Goal: Task Accomplishment & Management: Use online tool/utility

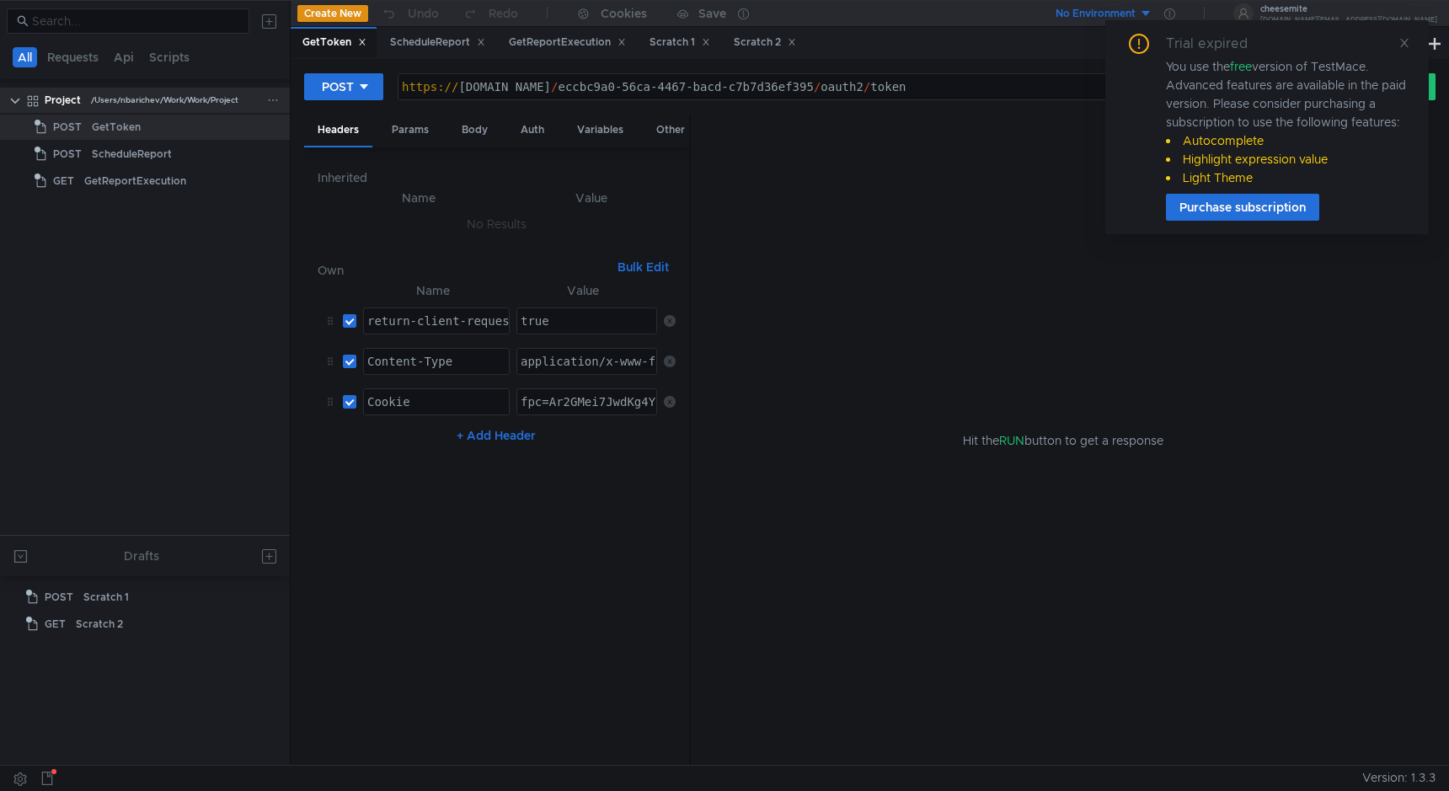
click at [269, 99] on icon at bounding box center [273, 100] width 12 height 12
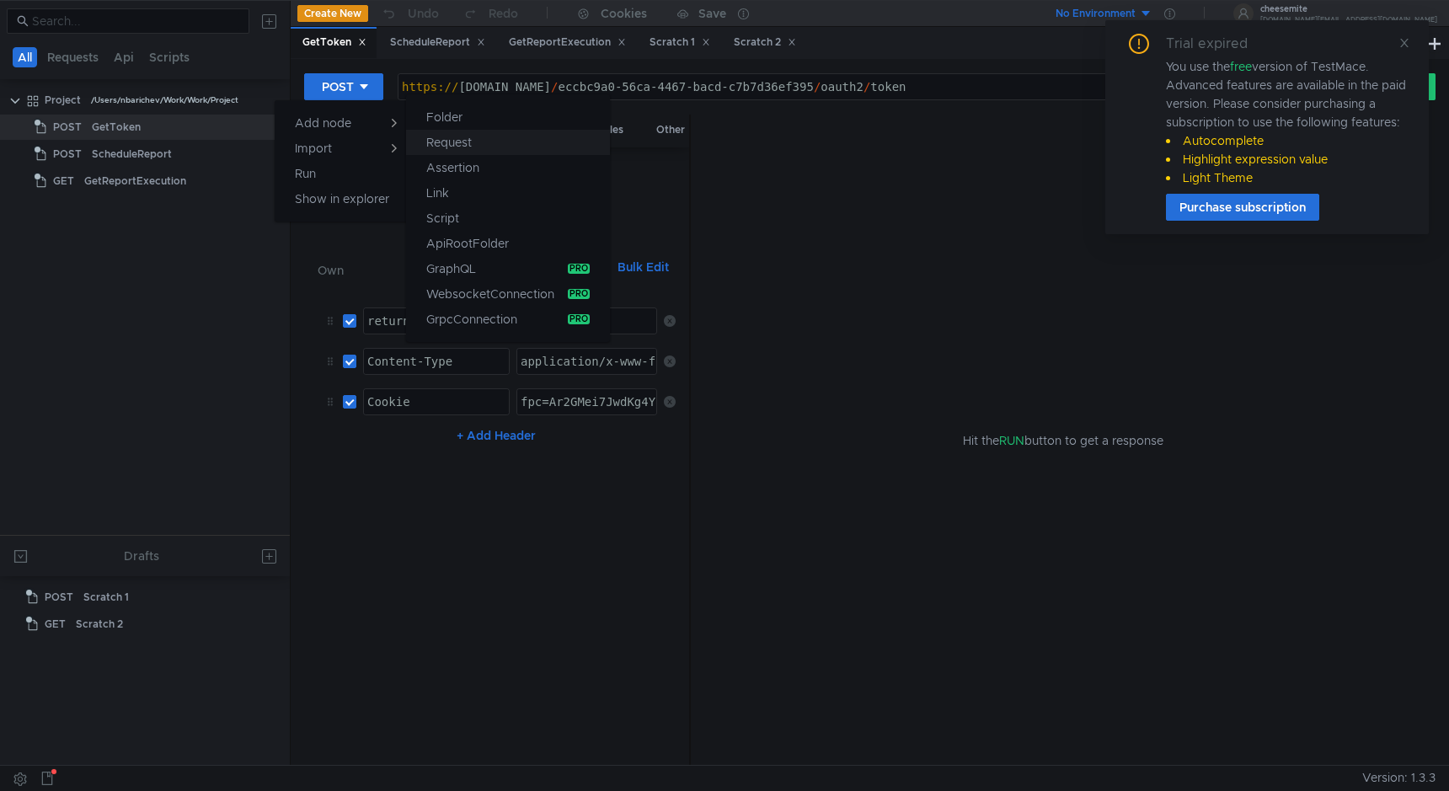
click at [454, 136] on app-tour-anchor "Request" at bounding box center [448, 142] width 45 height 20
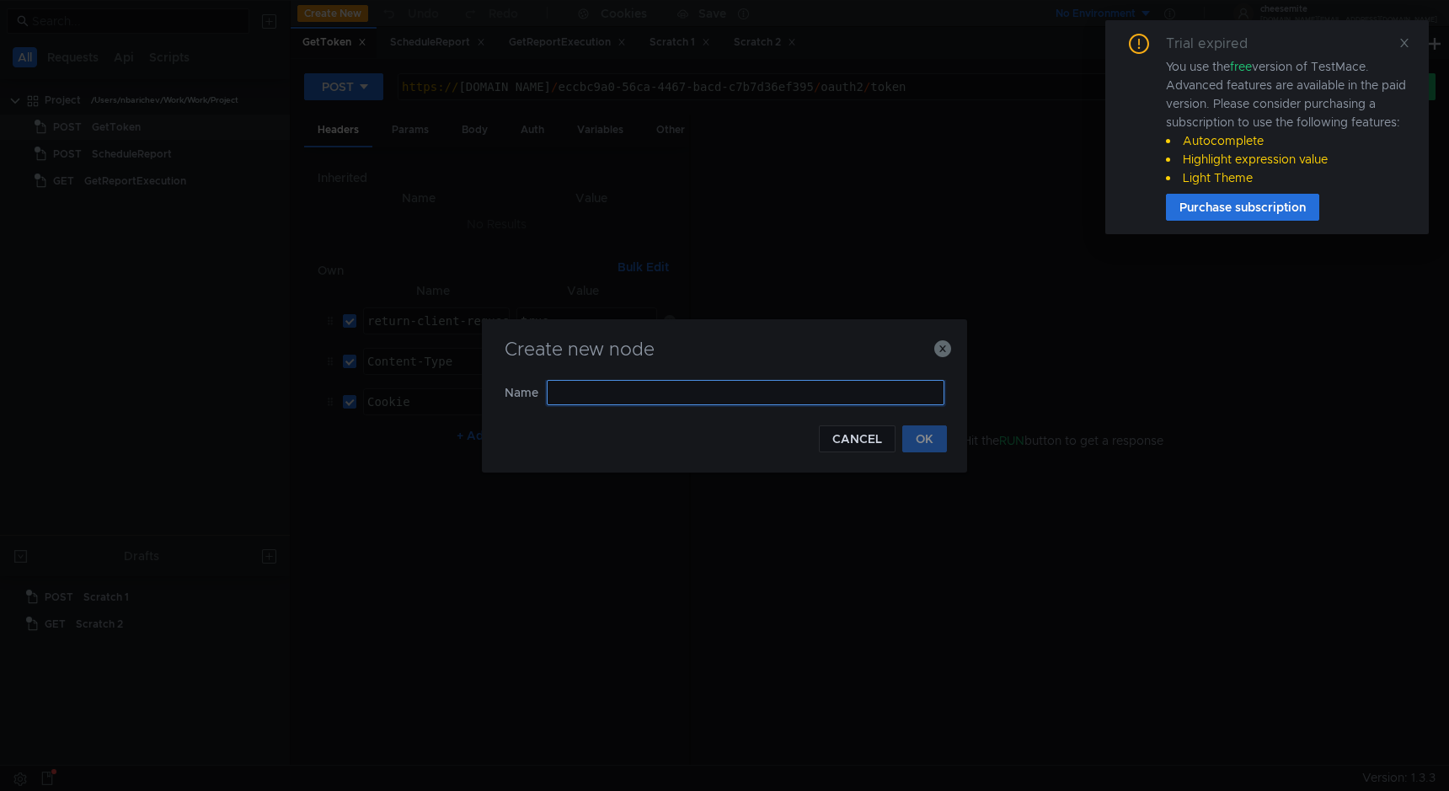
type input "f"
type input "d"
type input "c"
type input "splunk-topology"
click at [931, 434] on button "OK" at bounding box center [924, 438] width 45 height 27
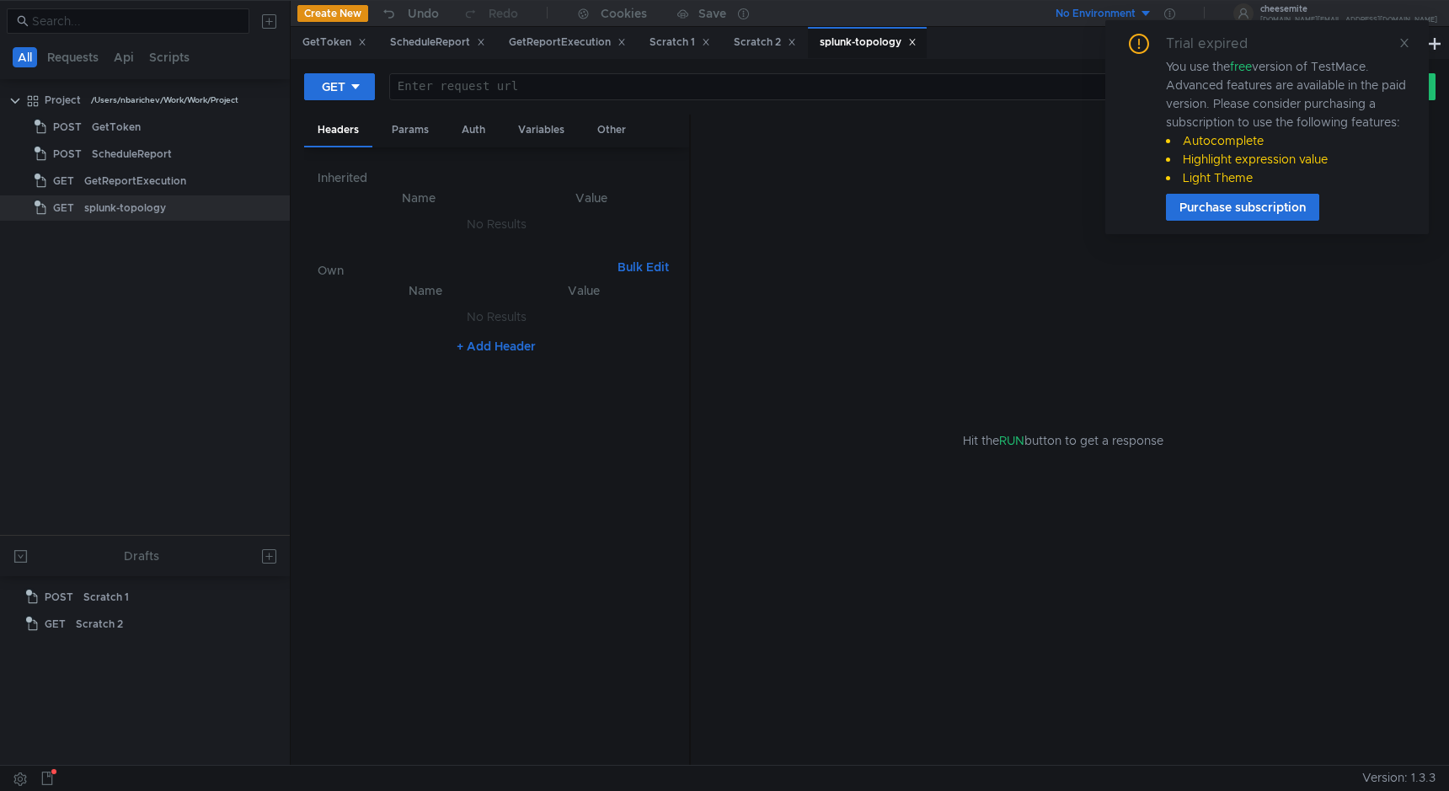
click at [495, 92] on div at bounding box center [853, 100] width 927 height 40
click at [412, 136] on div "Params" at bounding box center [410, 130] width 64 height 31
click at [1401, 45] on icon at bounding box center [1404, 43] width 12 height 12
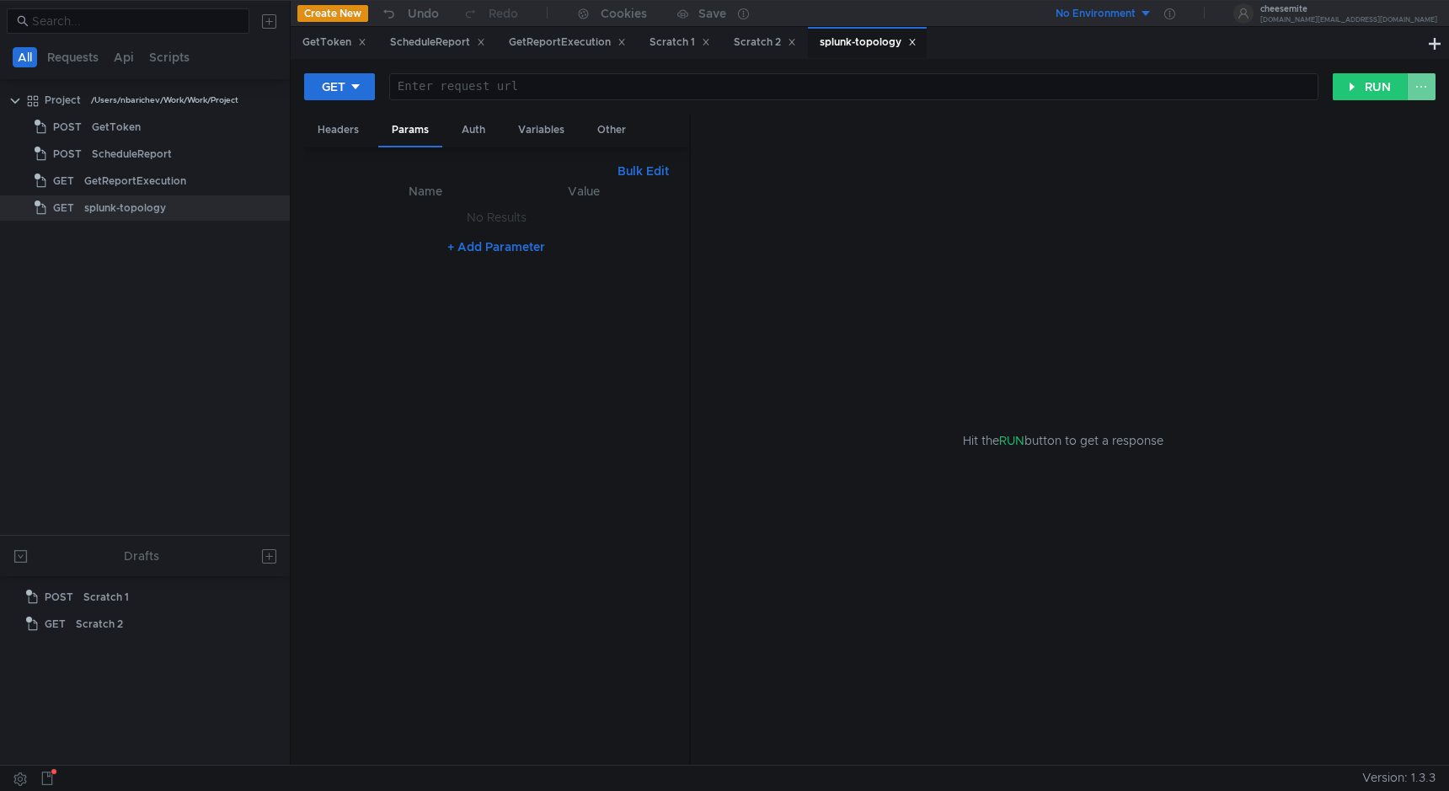
click at [1429, 84] on button at bounding box center [1420, 86] width 29 height 27
click at [724, 124] on div at bounding box center [724, 395] width 1449 height 791
click at [693, 90] on div at bounding box center [853, 100] width 927 height 40
click at [499, 245] on button "+ Add Parameter" at bounding box center [495, 247] width 111 height 20
click at [338, 141] on div "Headers" at bounding box center [338, 130] width 68 height 31
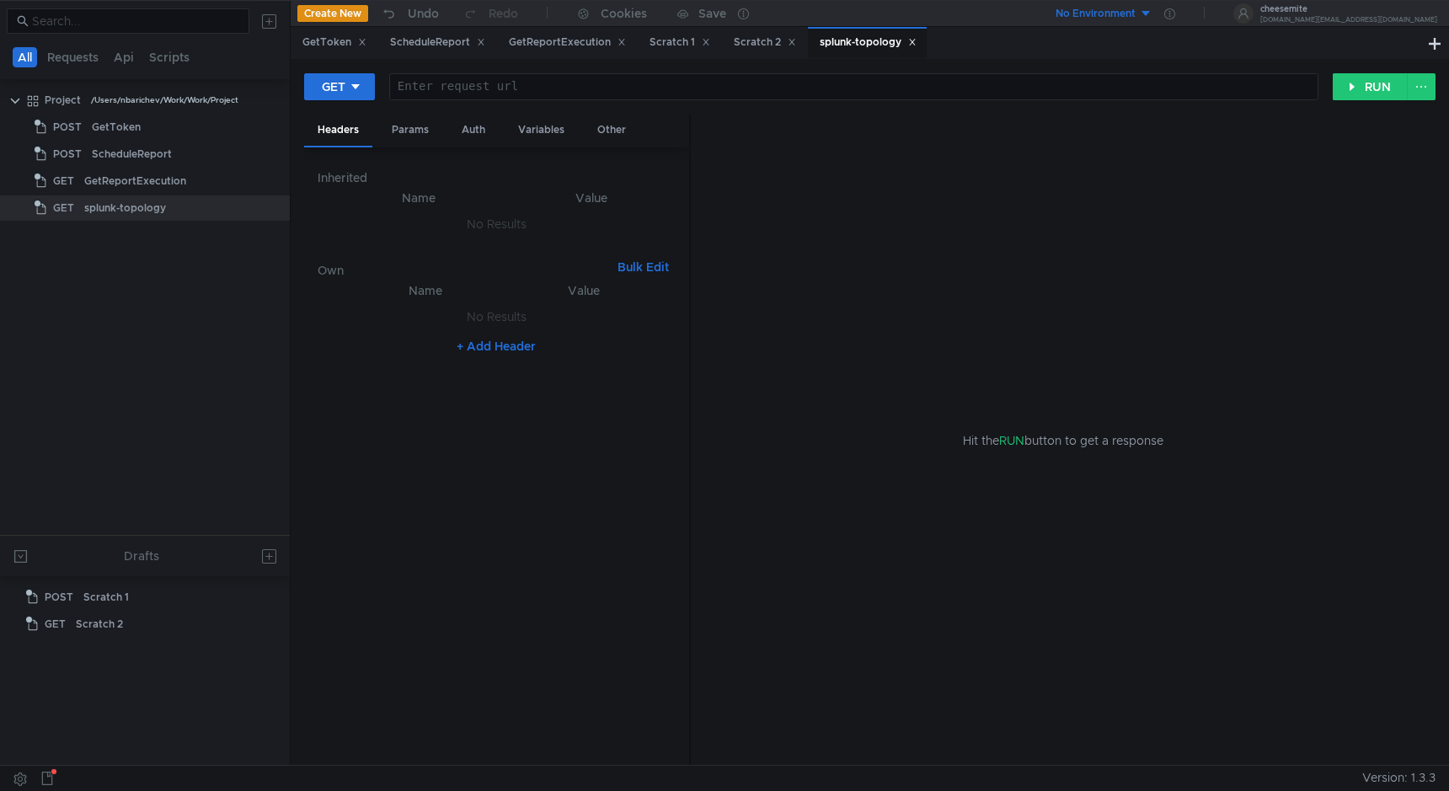
click at [514, 352] on button "+ Add Header" at bounding box center [496, 346] width 93 height 20
click at [456, 320] on div at bounding box center [436, 334] width 145 height 40
paste textarea "X-SF-TOKEN"
type textarea "X-SF-TOKEN"
click at [563, 319] on div at bounding box center [587, 334] width 141 height 40
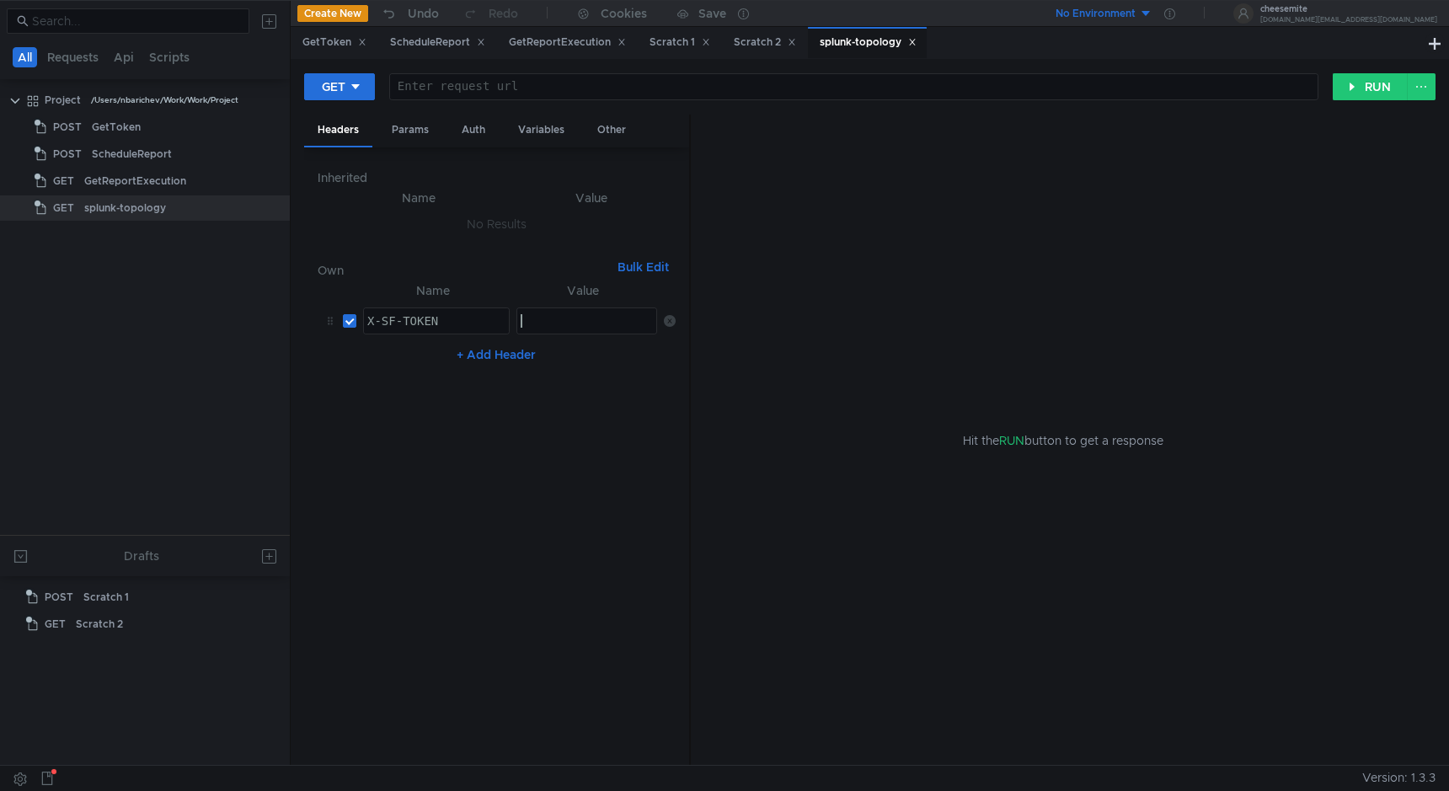
paste textarea "5cQuDIm7iwE-VRSkqT0zwA"
type textarea "5cQuDIm7iwE-VRSkqT0zwA"
click at [586, 366] on div "+ Add Header" at bounding box center [497, 354] width 358 height 27
click at [494, 347] on button "+ Add Header" at bounding box center [496, 354] width 93 height 20
click at [442, 351] on div at bounding box center [436, 361] width 145 height 25
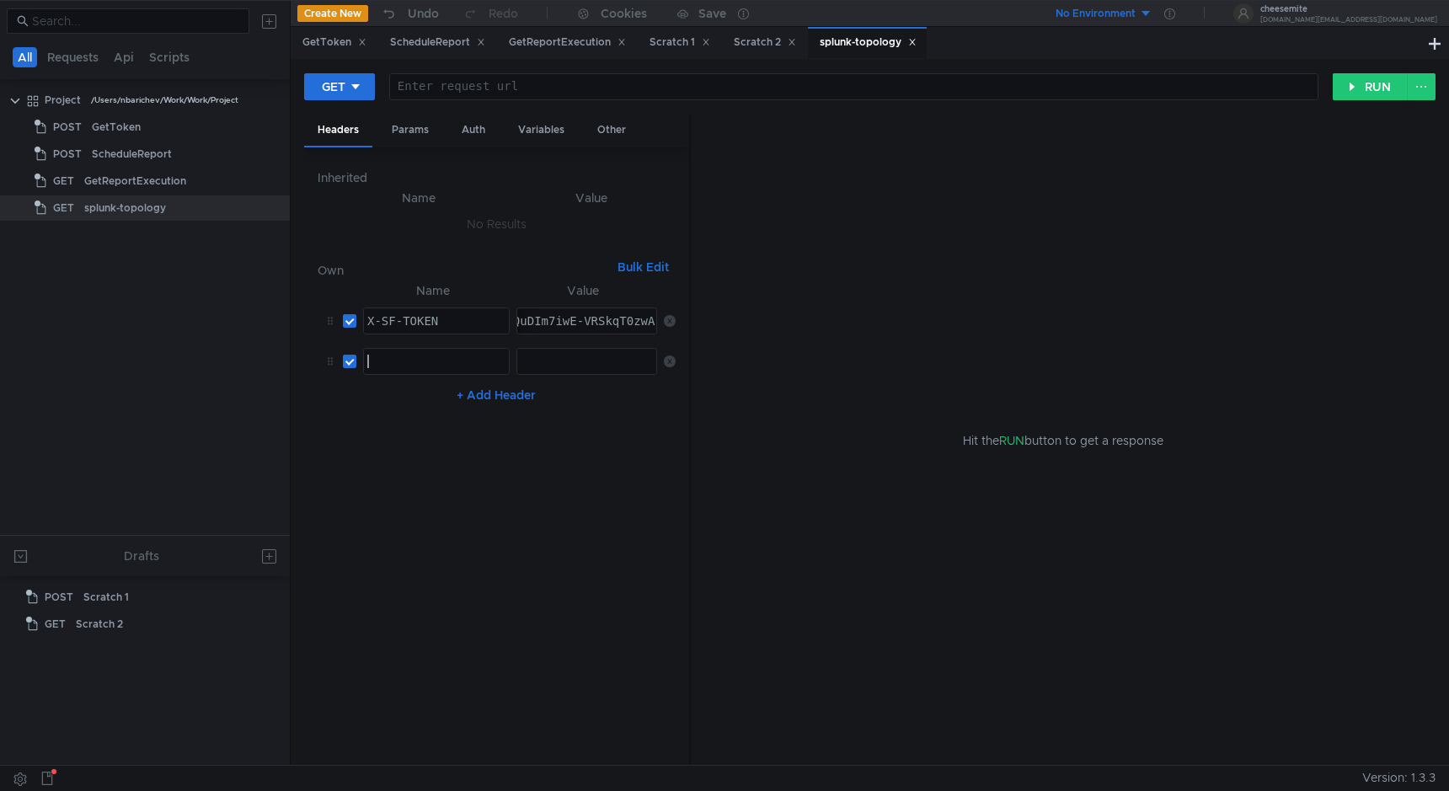
paste textarea "Content-Type"
type textarea "Content-Type"
click at [538, 355] on div at bounding box center [587, 375] width 141 height 40
paste textarea "application/json"
type textarea "application/json"
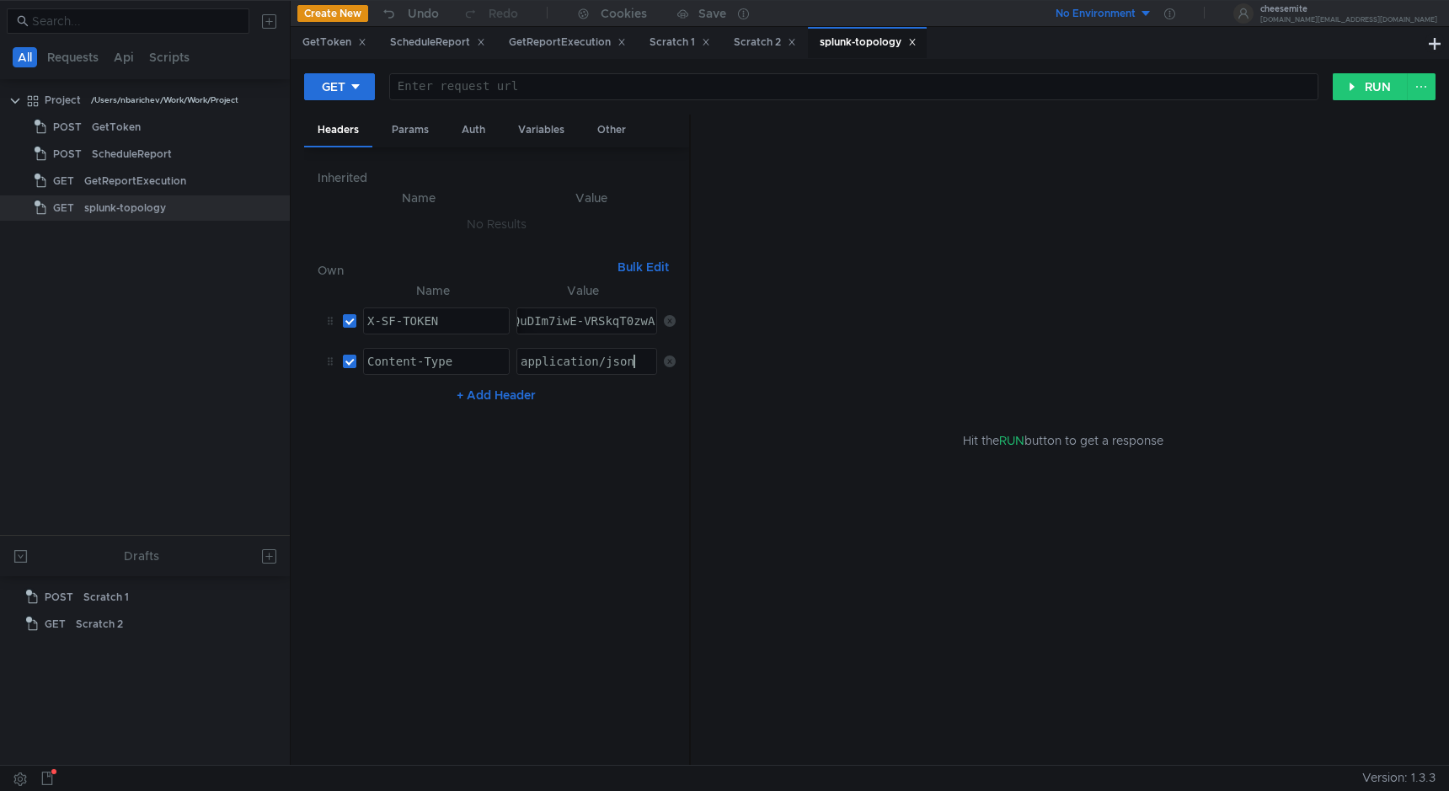
click at [622, 461] on nz-table "Name Value X-SF-TOKEN X-SF-TOKEN הההההההההההההההההההההההההההההההההההההההההההההה…" at bounding box center [497, 516] width 358 height 472
click at [537, 83] on div at bounding box center [853, 100] width 927 height 40
paste textarea "https://api.{REALM}.signalfx.com/v2"
click at [521, 82] on div "https:// api.{REALM}.signalfx.com / v2" at bounding box center [853, 100] width 927 height 40
paste textarea "us0"
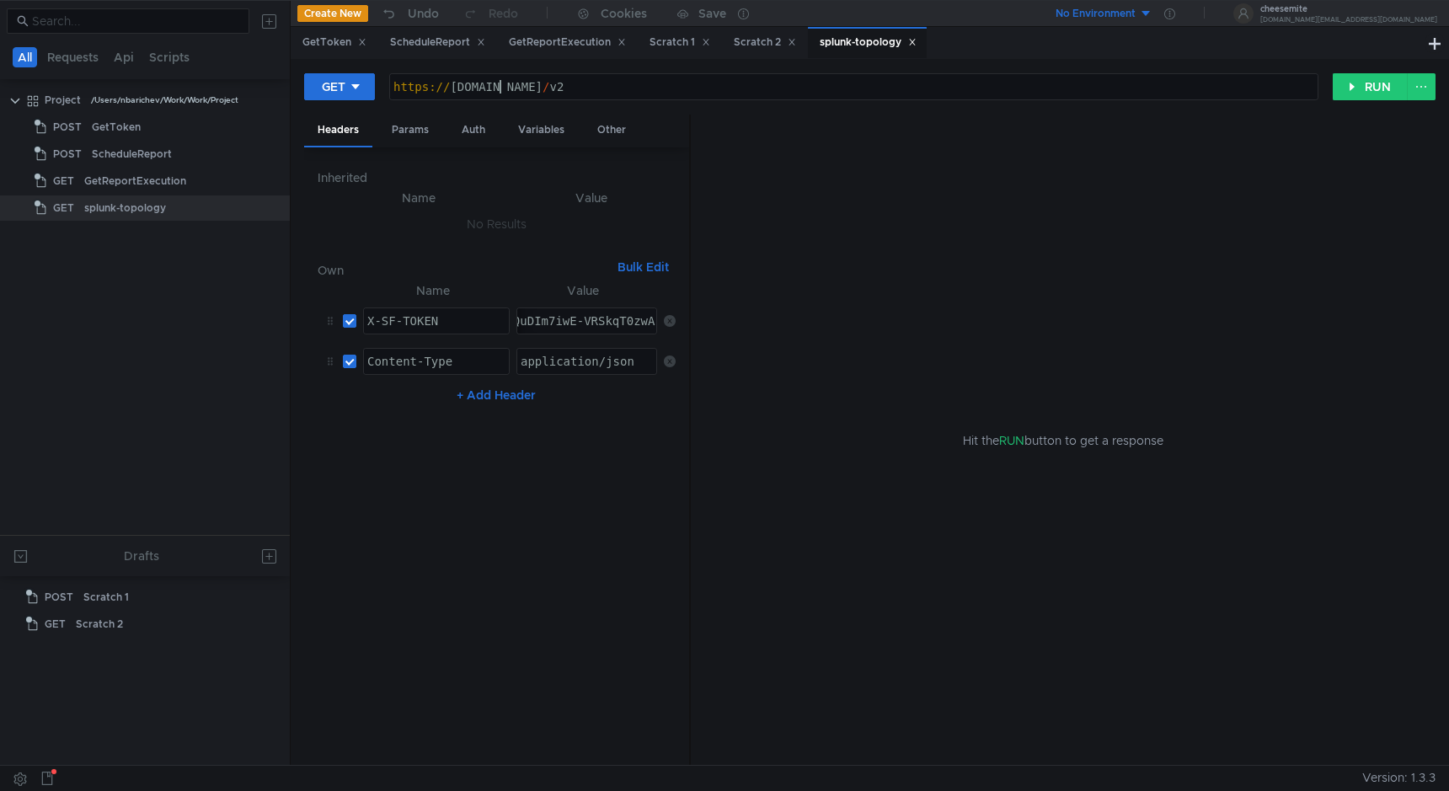
click at [683, 90] on div "https:// api.us0.signalfx.com / v2" at bounding box center [853, 100] width 927 height 40
drag, startPoint x: 666, startPoint y: 89, endPoint x: 598, endPoint y: 72, distance: 70.5
click at [598, 72] on div "https://api.us0.signalfx.com/v2 https:// api.us0.signalfx.com / v2 הההההההההההה…" at bounding box center [853, 86] width 931 height 29
paste textarea "/v2/apm/topology"
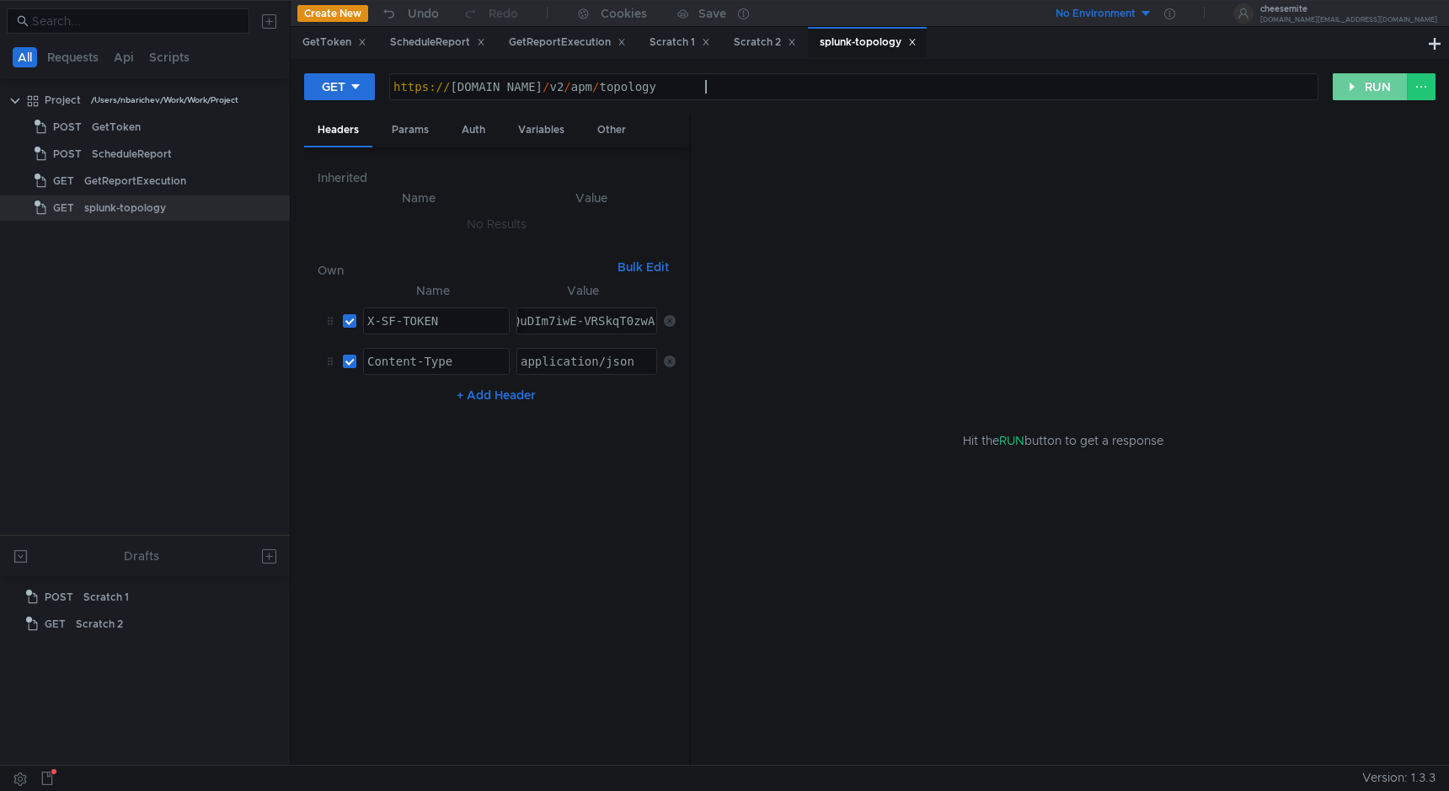
click at [1339, 82] on button "RUN" at bounding box center [1369, 86] width 75 height 27
click at [762, 83] on div "https:// api.us0.signalfx.com / v2 / apm / topology" at bounding box center [853, 100] width 927 height 40
click at [796, 184] on div "Headers" at bounding box center [784, 175] width 68 height 31
click at [742, 183] on div "Body" at bounding box center [717, 175] width 53 height 31
click at [814, 221] on div "Error: getaddrinfo ENOTFOUND localhost" at bounding box center [1069, 215] width 731 height 19
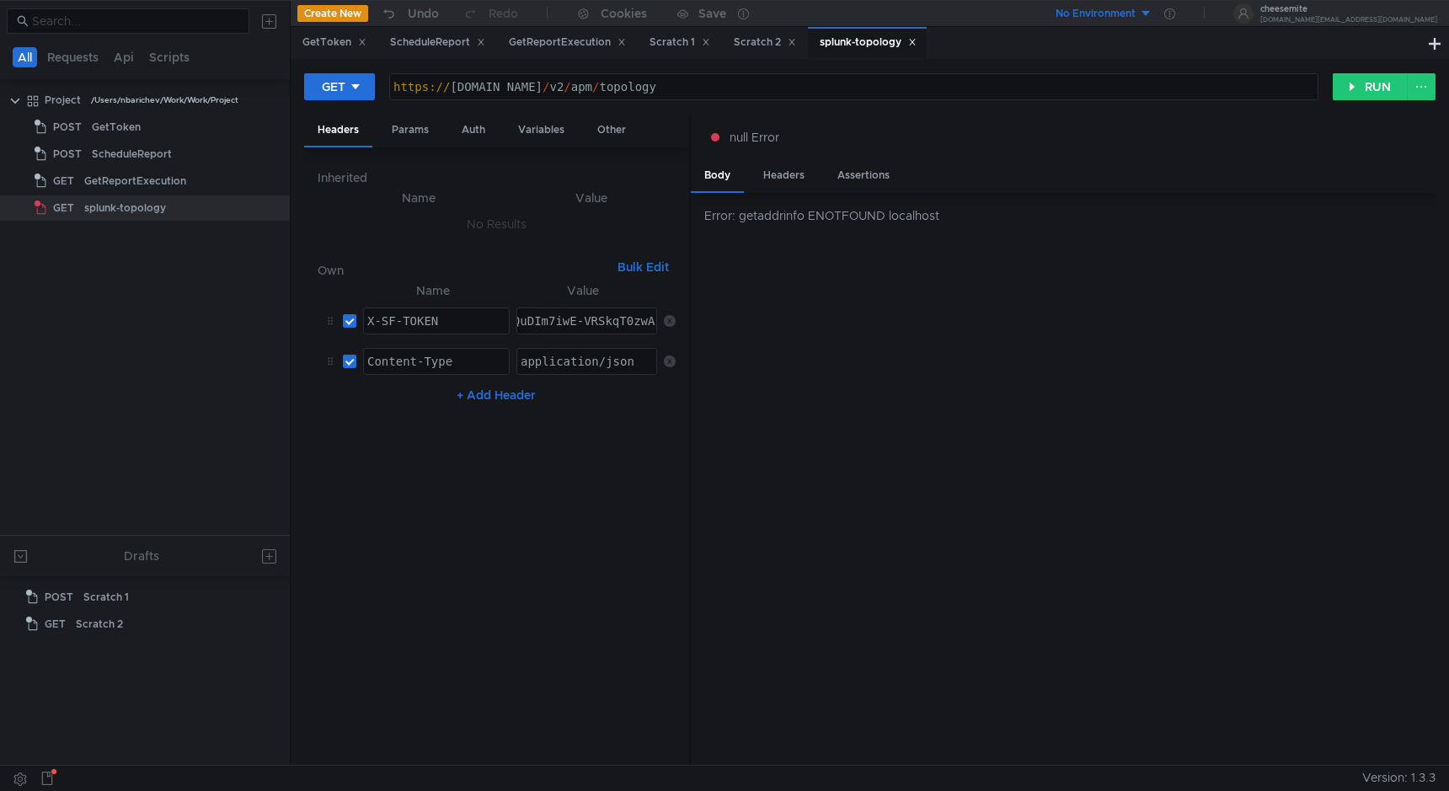
click at [814, 221] on div "Error: getaddrinfo ENOTFOUND localhost" at bounding box center [1069, 215] width 731 height 19
copy app-response-section "Error: getaddrinfo ENOTFOUND localhost"
click at [437, 85] on div "https:// api.us0.signalfx.com / v2 / apm / topology" at bounding box center [853, 100] width 927 height 40
type textarea "api.us0.signalfx.com/v2/apm/topology"
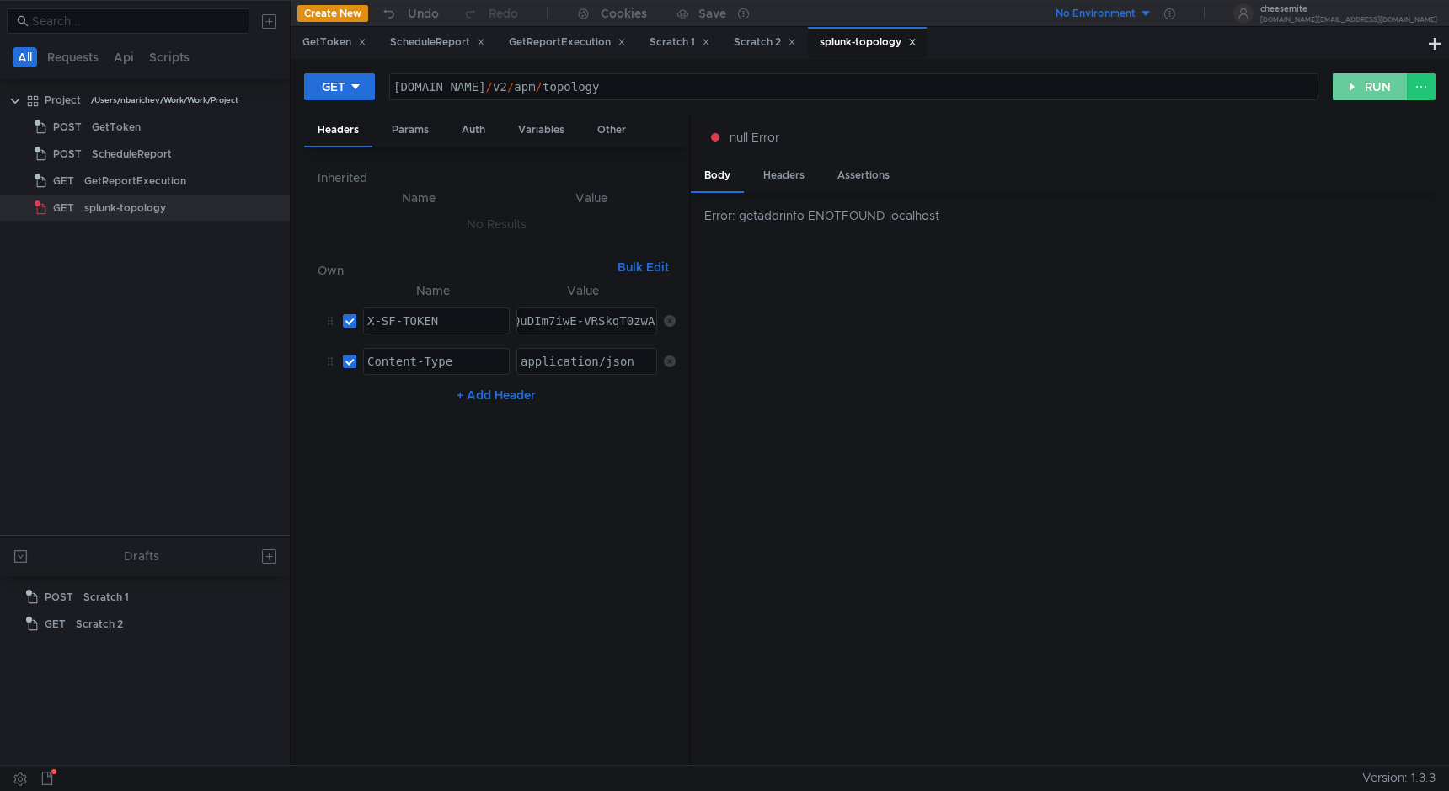
click at [1340, 88] on button "RUN" at bounding box center [1369, 86] width 75 height 27
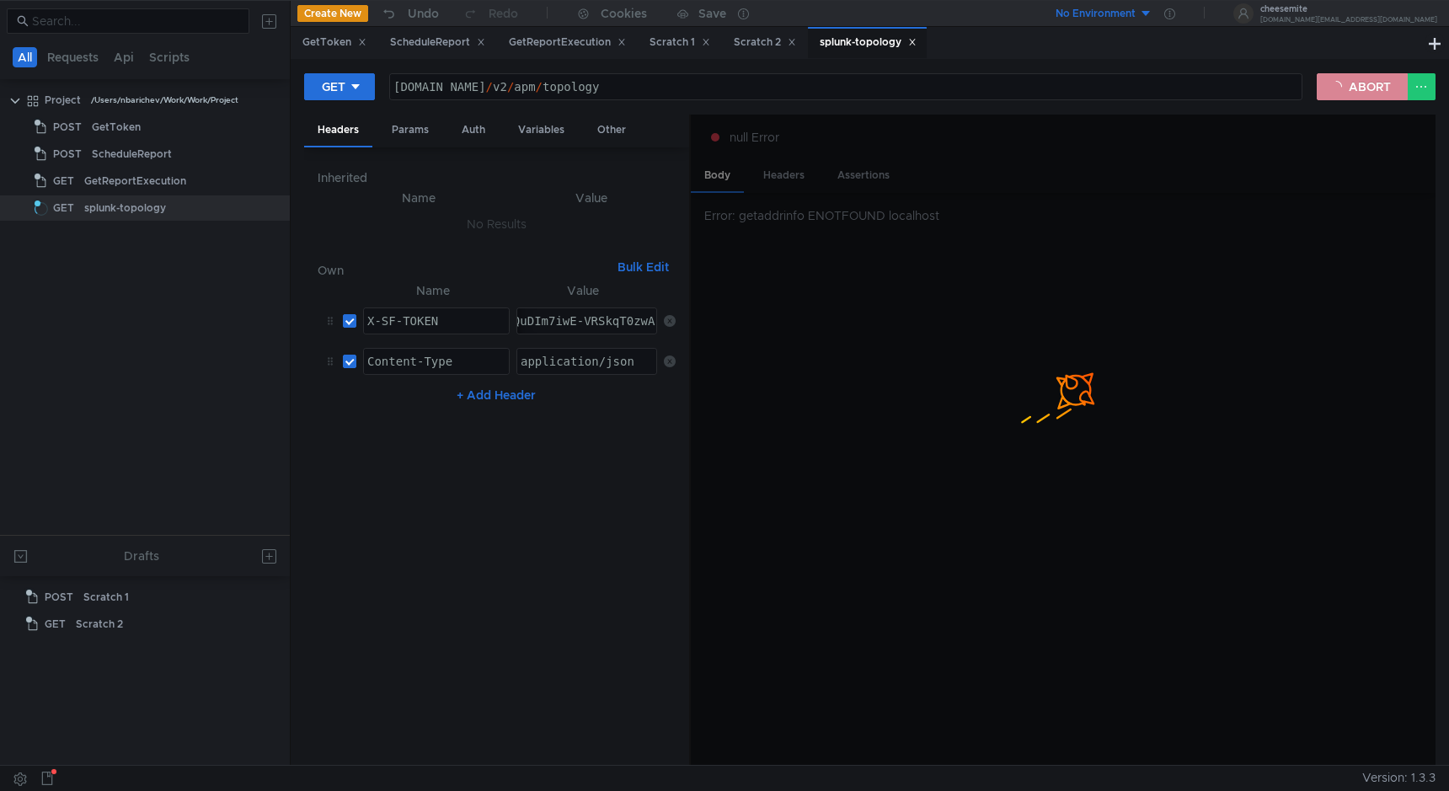
click at [1342, 87] on button "ABORT" at bounding box center [1361, 86] width 91 height 27
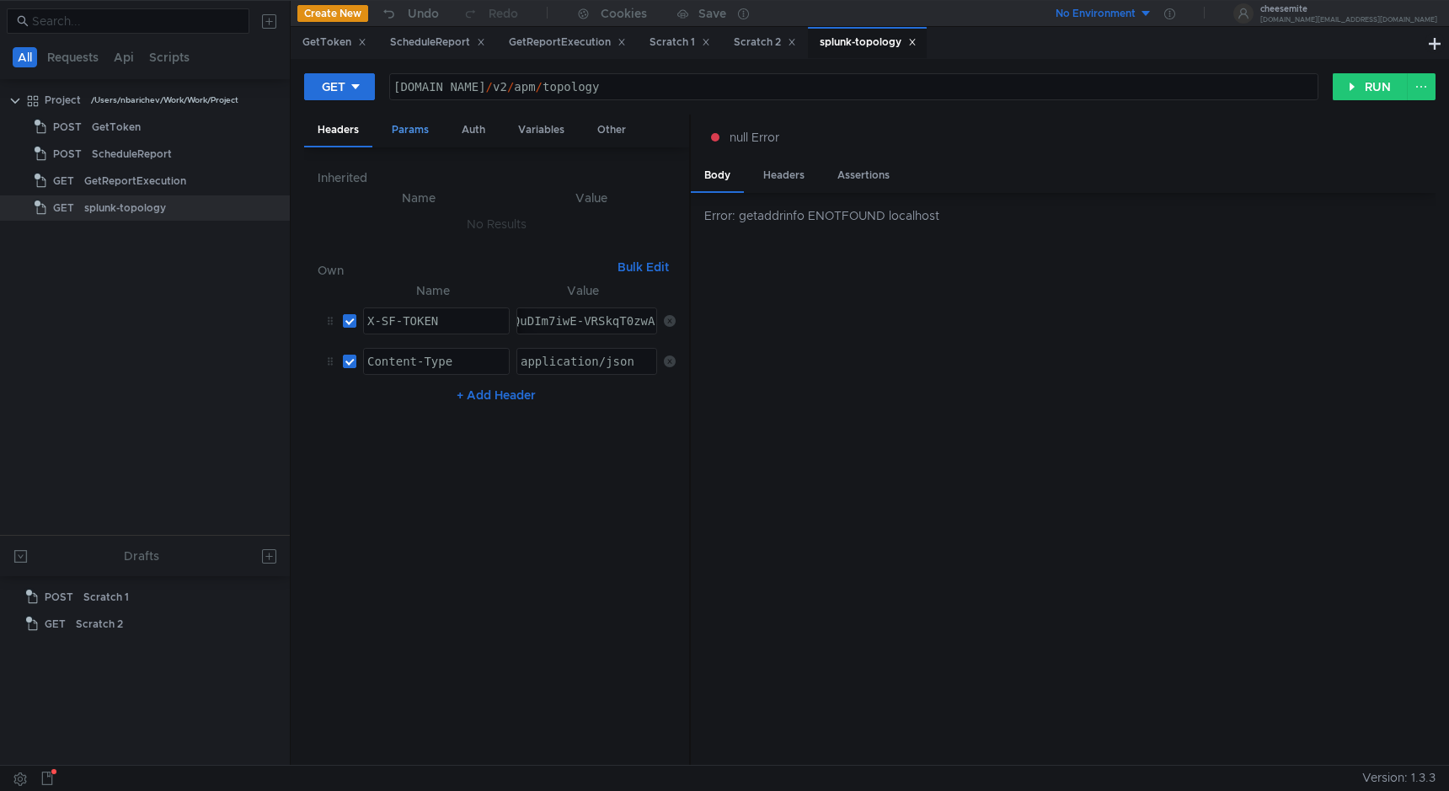
click at [417, 131] on div "Params" at bounding box center [410, 130] width 64 height 31
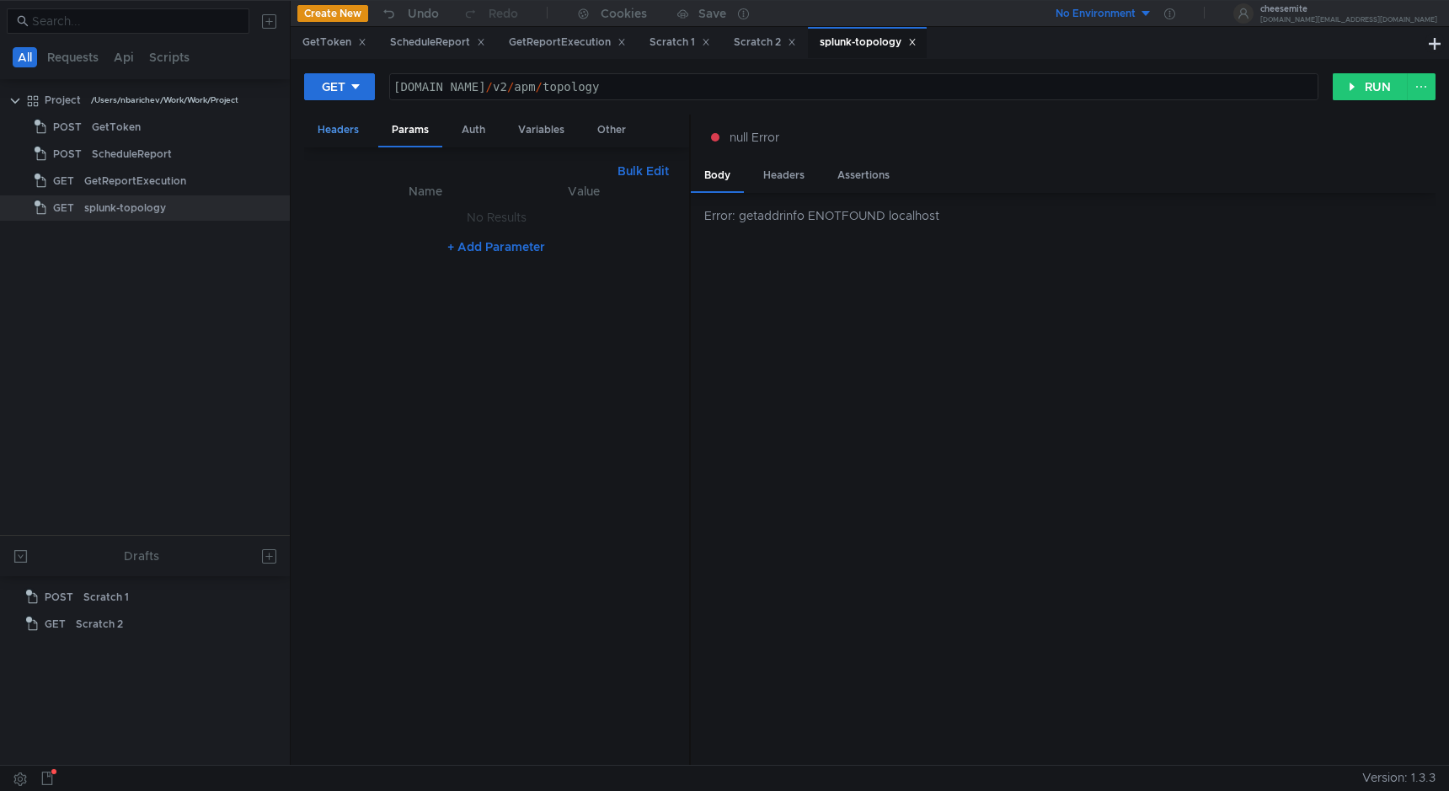
click at [363, 133] on div "Headers" at bounding box center [338, 130] width 68 height 31
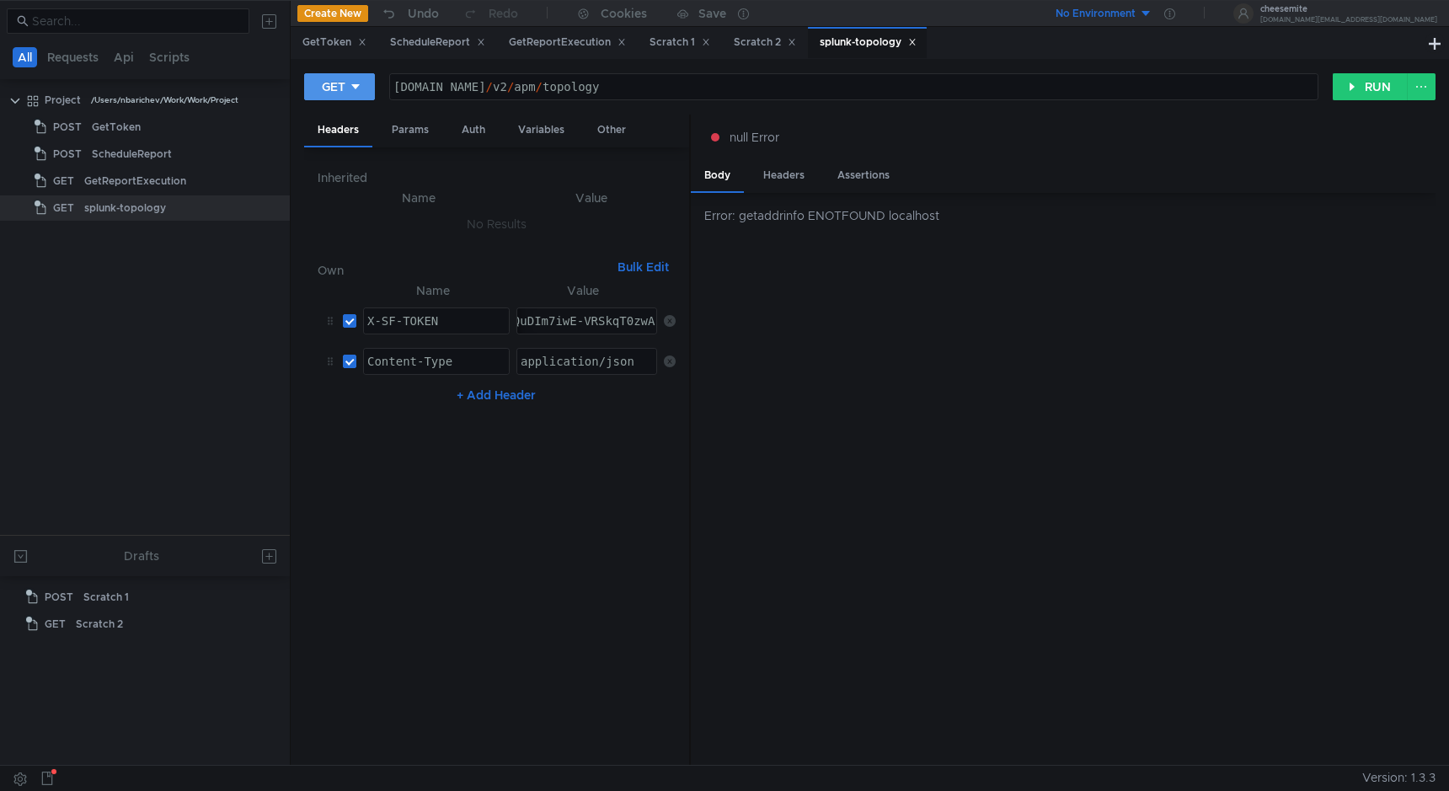
click at [352, 86] on icon at bounding box center [356, 87] width 12 height 12
click at [339, 150] on li "POST" at bounding box center [340, 149] width 73 height 27
click at [437, 142] on div "Params" at bounding box center [410, 130] width 64 height 31
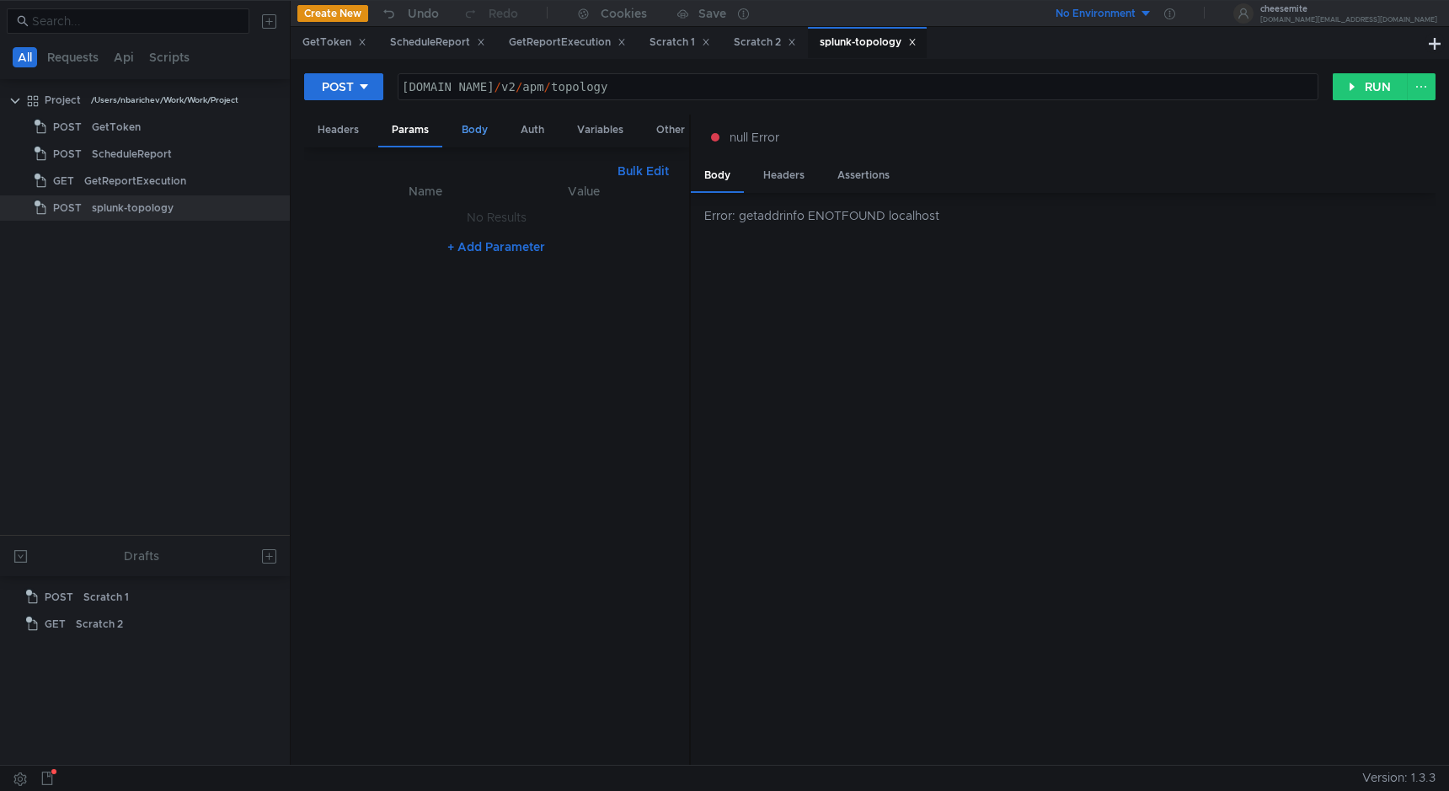
click at [466, 135] on div "Body" at bounding box center [474, 130] width 53 height 31
click at [428, 179] on input at bounding box center [383, 174] width 111 height 24
click at [541, 212] on div at bounding box center [724, 395] width 1449 height 791
click at [531, 220] on div at bounding box center [497, 486] width 358 height 586
click at [444, 168] on nz-select-top-control "JSON" at bounding box center [389, 173] width 143 height 25
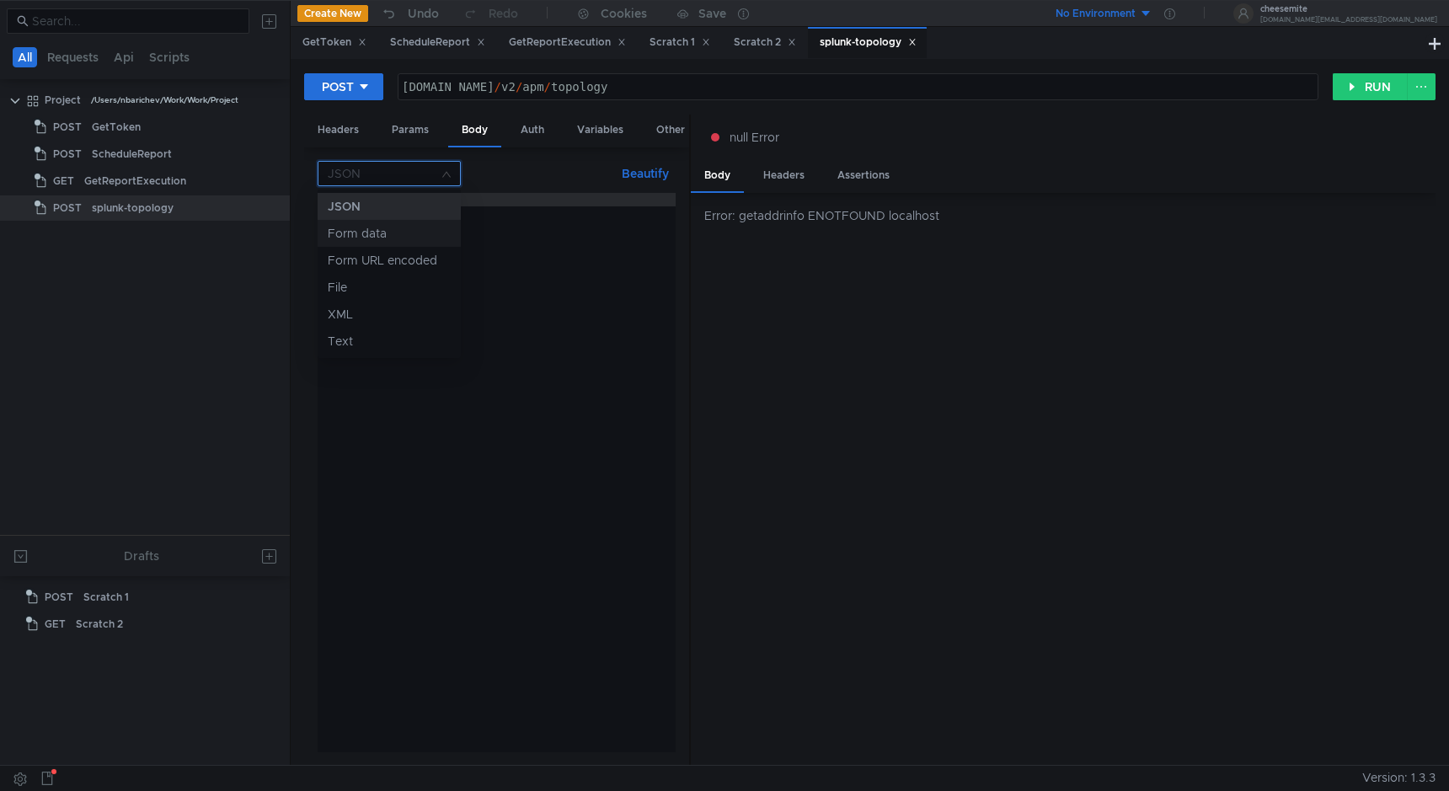
click at [419, 231] on div "Form data" at bounding box center [389, 233] width 123 height 19
click at [514, 274] on button "+ ADD PARAMETER" at bounding box center [496, 265] width 129 height 20
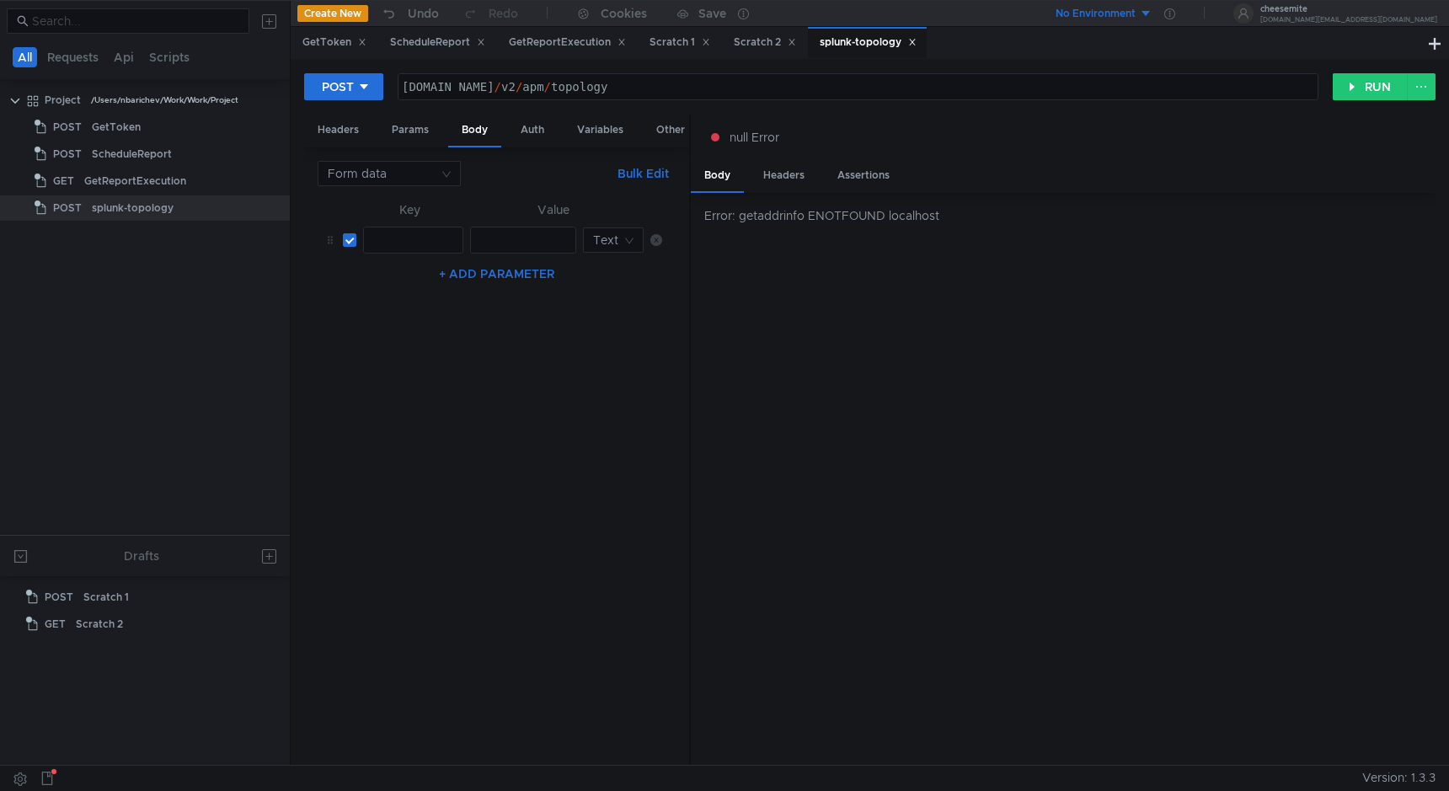
click at [432, 245] on div at bounding box center [413, 253] width 99 height 40
click at [405, 163] on input at bounding box center [383, 174] width 111 height 24
click at [481, 226] on div at bounding box center [724, 395] width 1449 height 791
click at [612, 248] on input at bounding box center [607, 240] width 29 height 24
click at [611, 248] on div at bounding box center [724, 395] width 1449 height 791
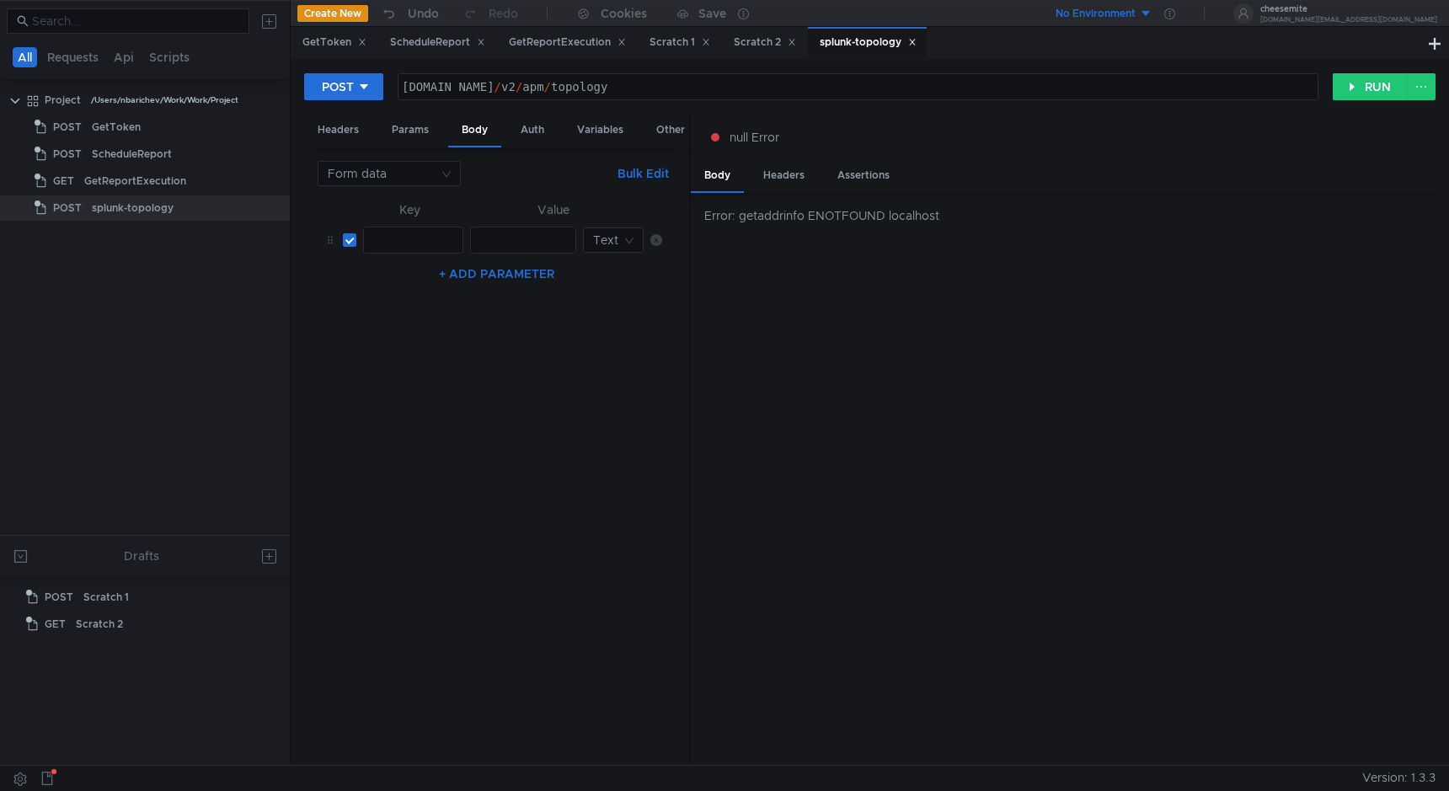
click at [400, 233] on div at bounding box center [413, 253] width 99 height 40
paste textarea "timeRange"
type textarea "timeRange"
click at [490, 233] on div at bounding box center [523, 253] width 104 height 40
paste textarea "2021-01-23T12:00:00Z/2021-01-24T00:00:00Z"
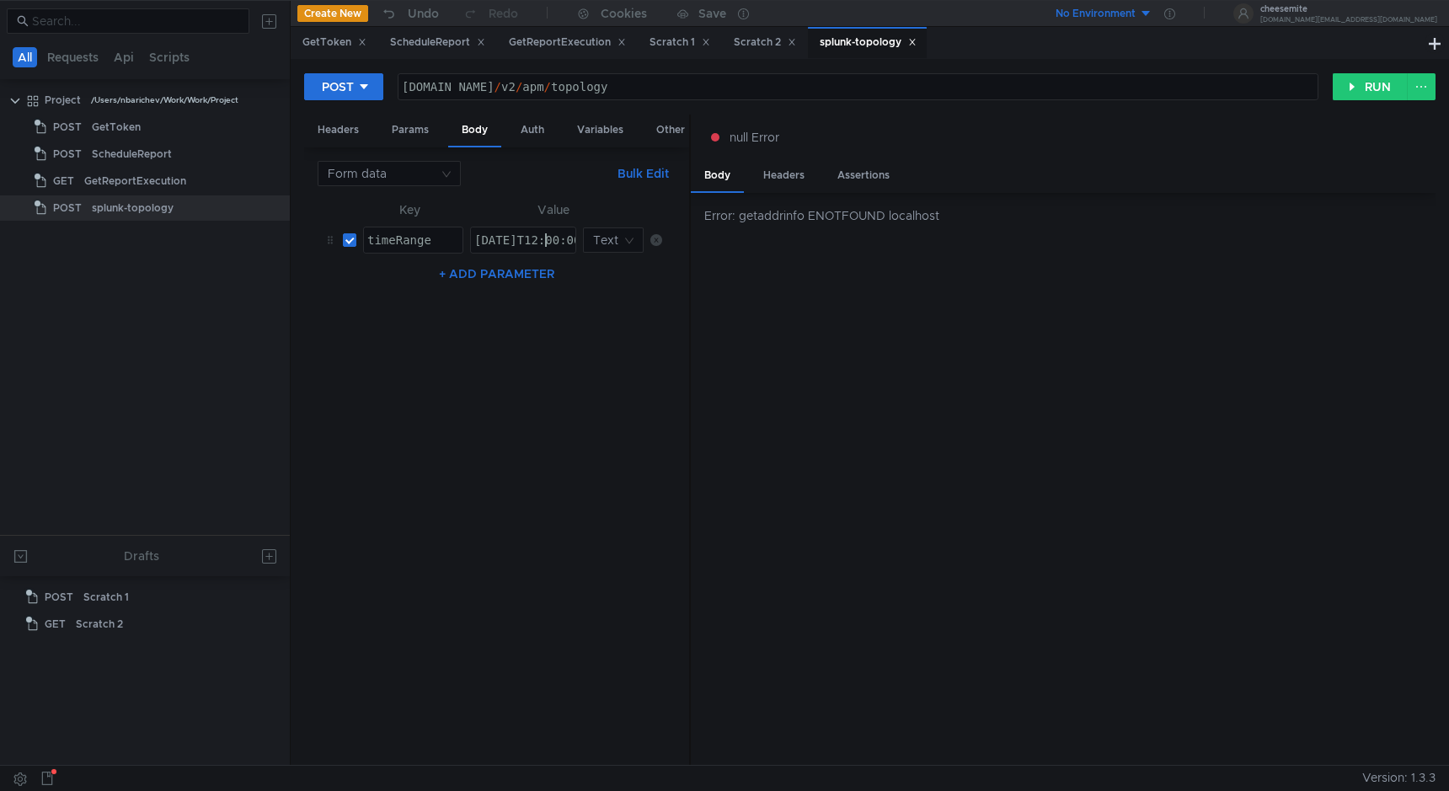
scroll to position [0, 5]
drag, startPoint x: 546, startPoint y: 237, endPoint x: 403, endPoint y: 239, distance: 143.2
click at [403, 239] on tr "timeRange timeRange ההההההההההההההההההההההההההההההההההההההההההההההההההההההההההה…" at bounding box center [497, 240] width 358 height 40
paste textarea "2025-09-25"
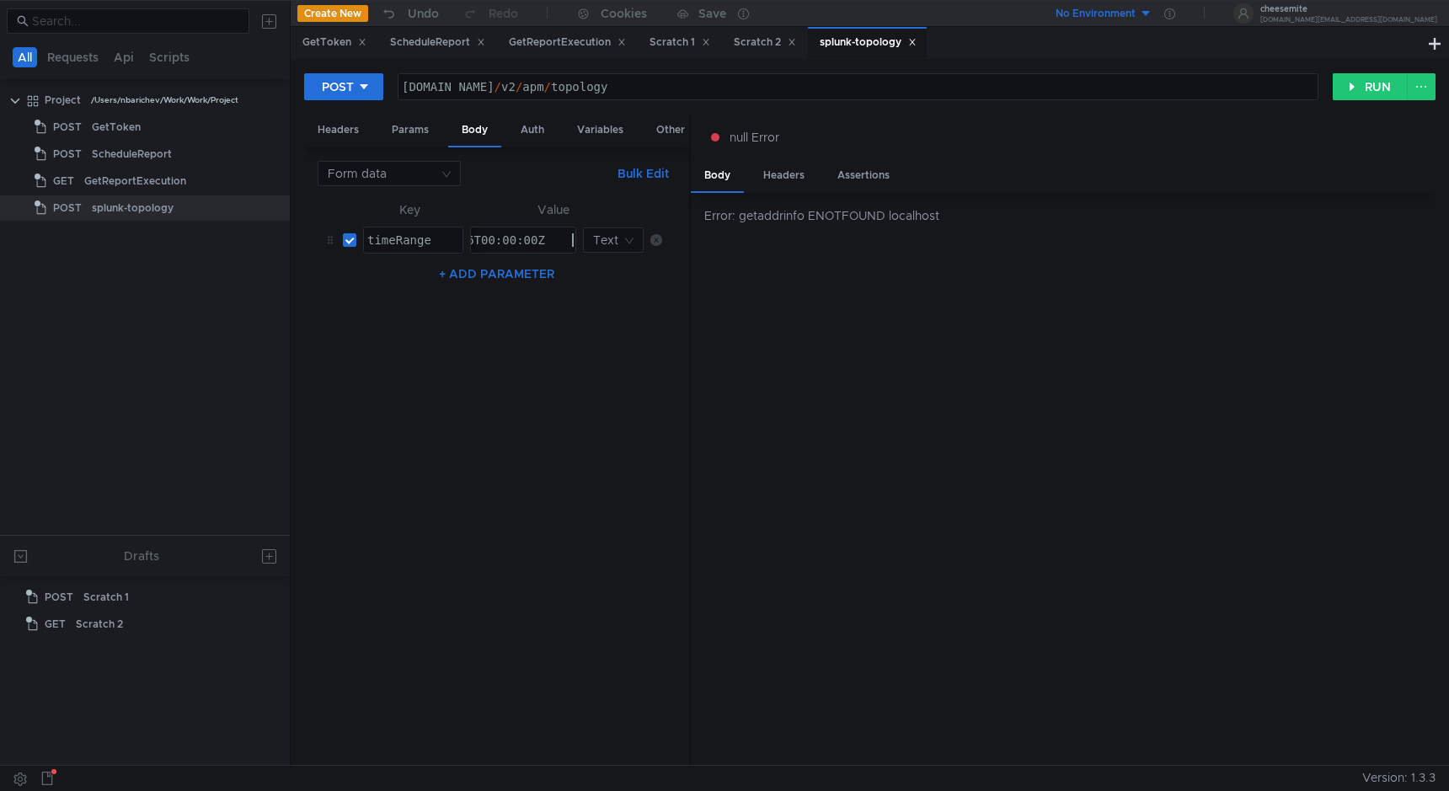
type textarea "2025-09-25T00:00:00Z/2025-09-26T00:00:00Z"
click at [456, 328] on nz-table "Key Value timeRange timeRange ההההההההההההההההההההההההההההההההההההההההההההההההה…" at bounding box center [497, 476] width 358 height 552
click at [441, 176] on nz-select-top-control "Form data" at bounding box center [389, 173] width 143 height 25
click at [528, 232] on div at bounding box center [724, 395] width 1449 height 791
click at [528, 234] on div "2025-09-25T00:00:00Z/2025-09-26T00:00:00Z" at bounding box center [427, 253] width 296 height 40
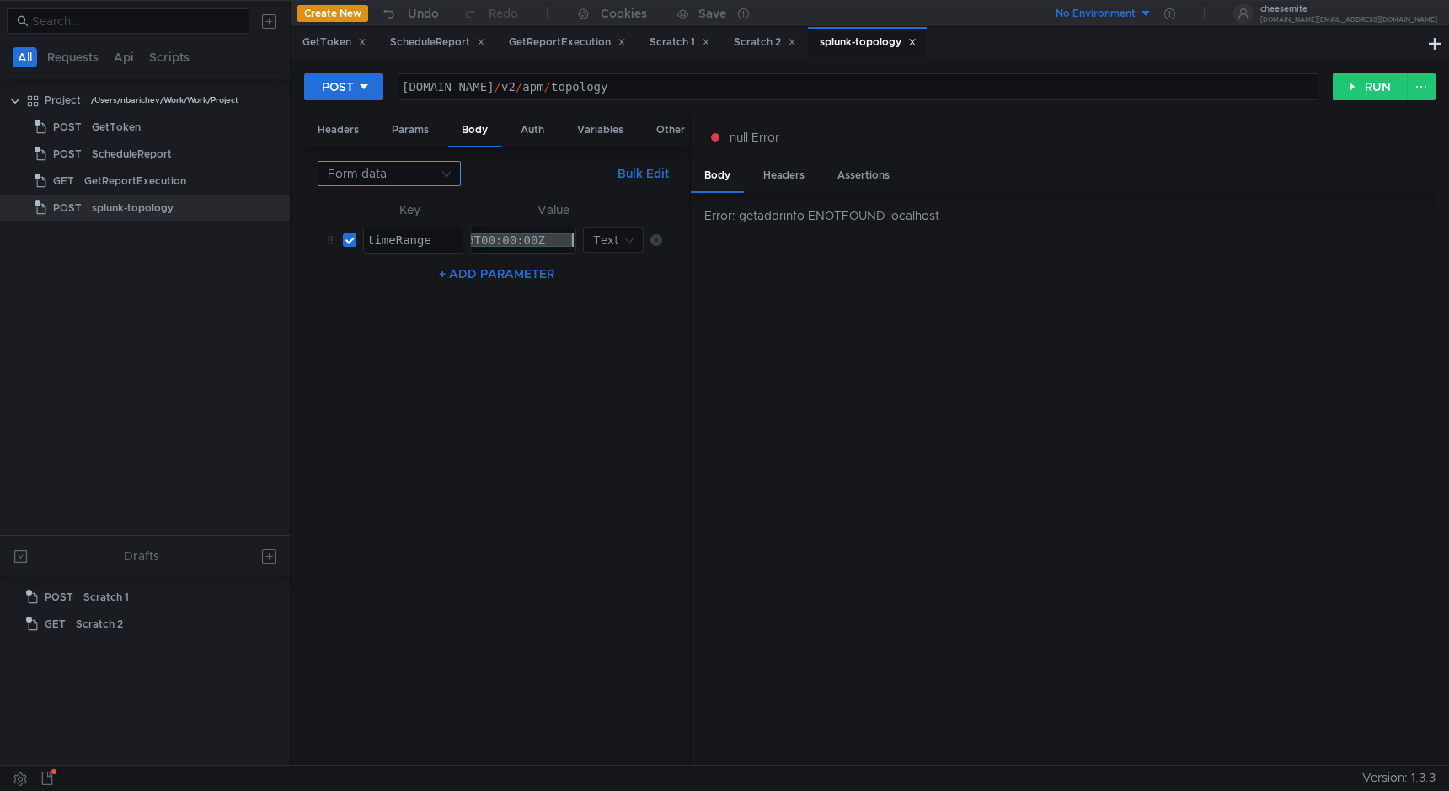
click at [425, 182] on input at bounding box center [383, 174] width 111 height 24
click at [423, 207] on div "JSON" at bounding box center [389, 206] width 123 height 19
click at [440, 169] on nz-select-top-control "JSON" at bounding box center [389, 173] width 143 height 25
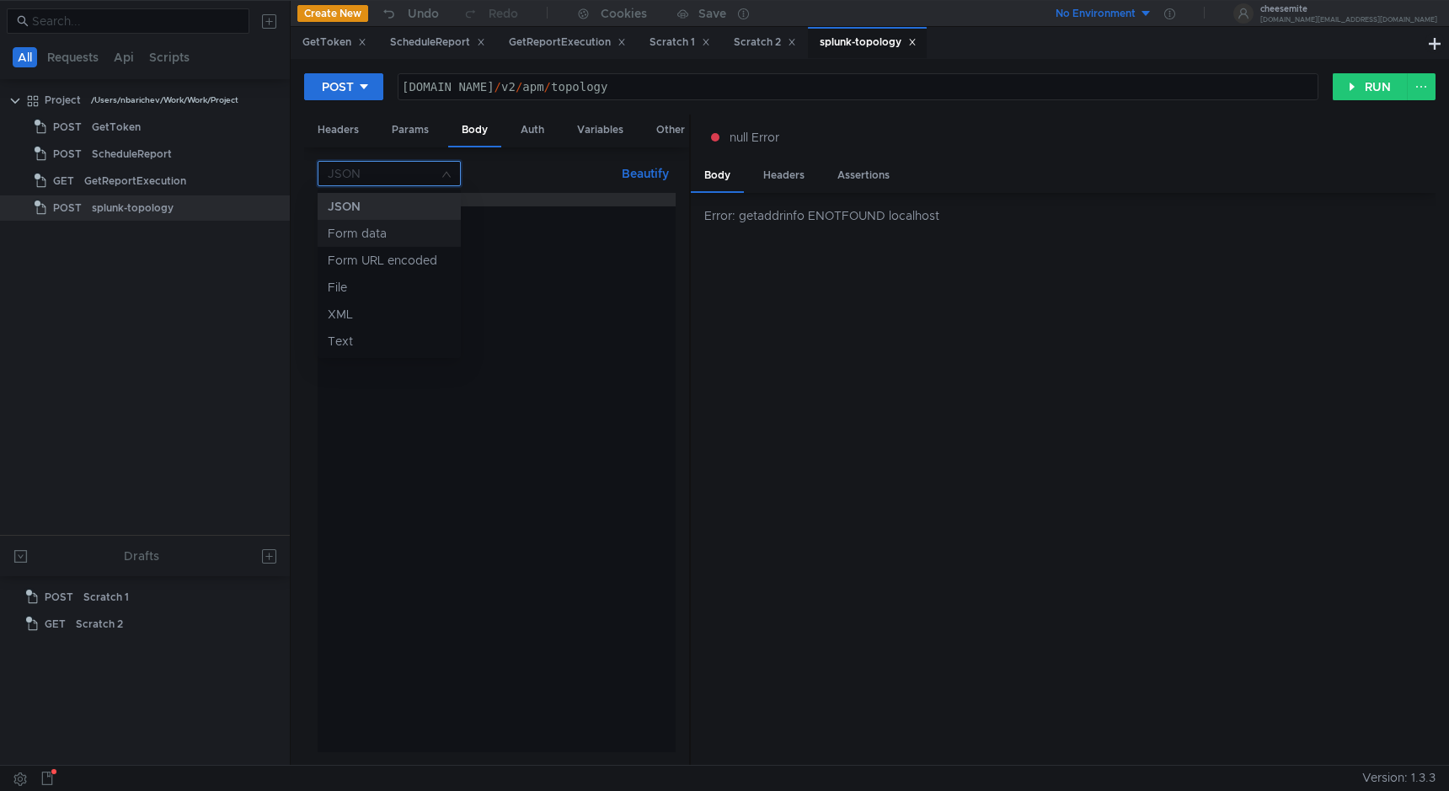
click at [430, 227] on div "Form data" at bounding box center [389, 233] width 123 height 19
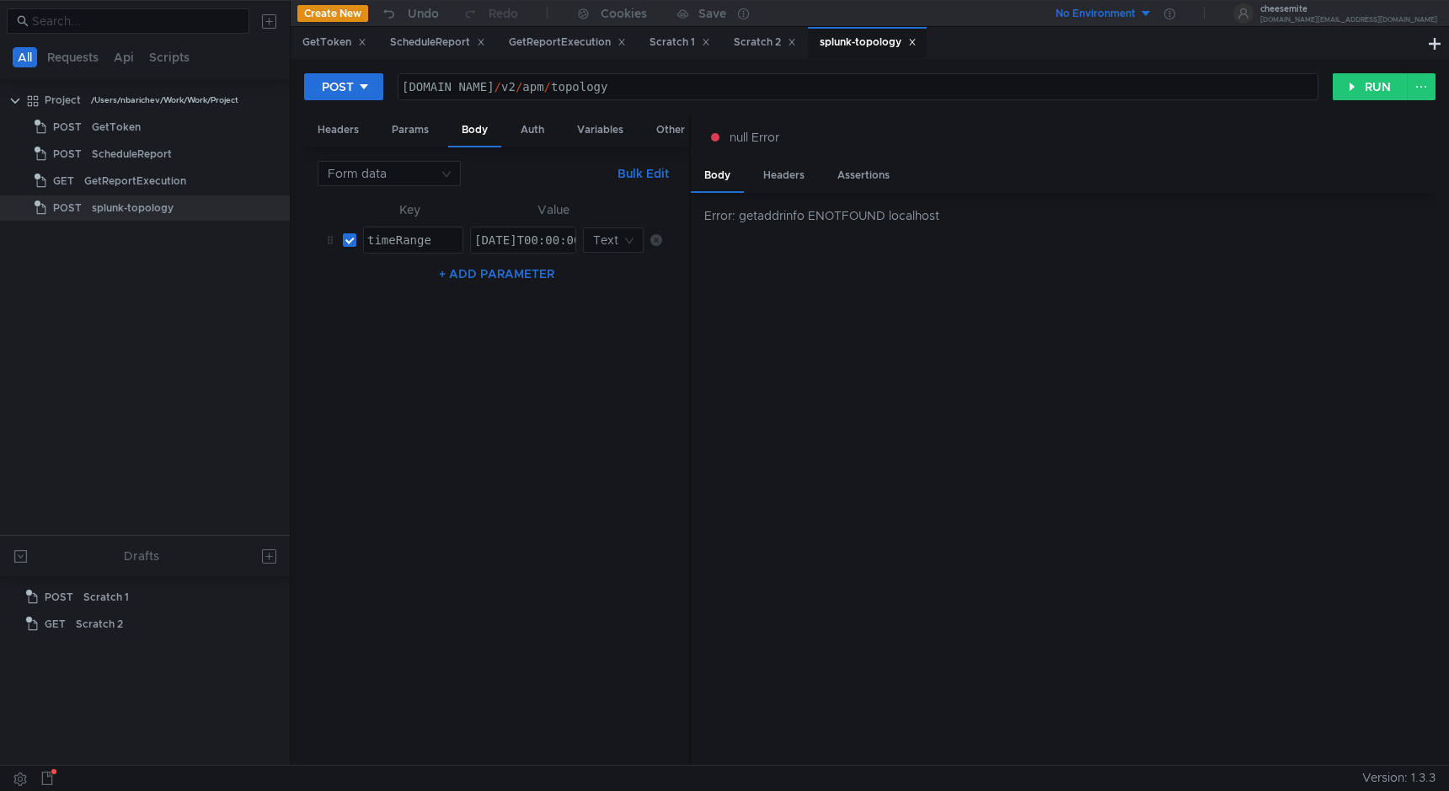
click at [595, 328] on nz-table "Key Value timeRange ההההההההההההההההההההההההההההההההההההההההההההההההההההההההההה…" at bounding box center [497, 476] width 358 height 552
click at [1346, 91] on button "RUN" at bounding box center [1369, 86] width 75 height 27
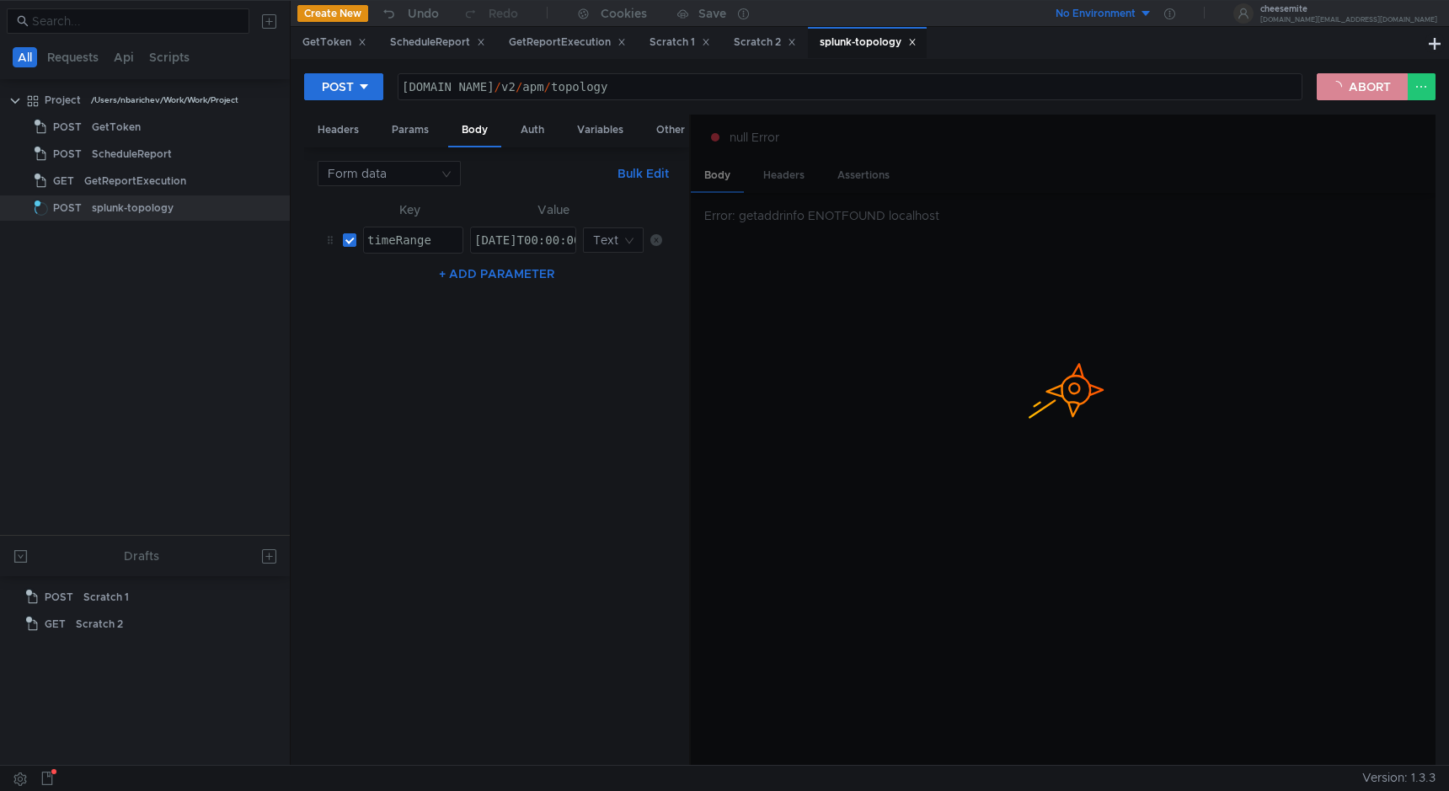
click at [1353, 86] on button "ABORT" at bounding box center [1361, 86] width 91 height 27
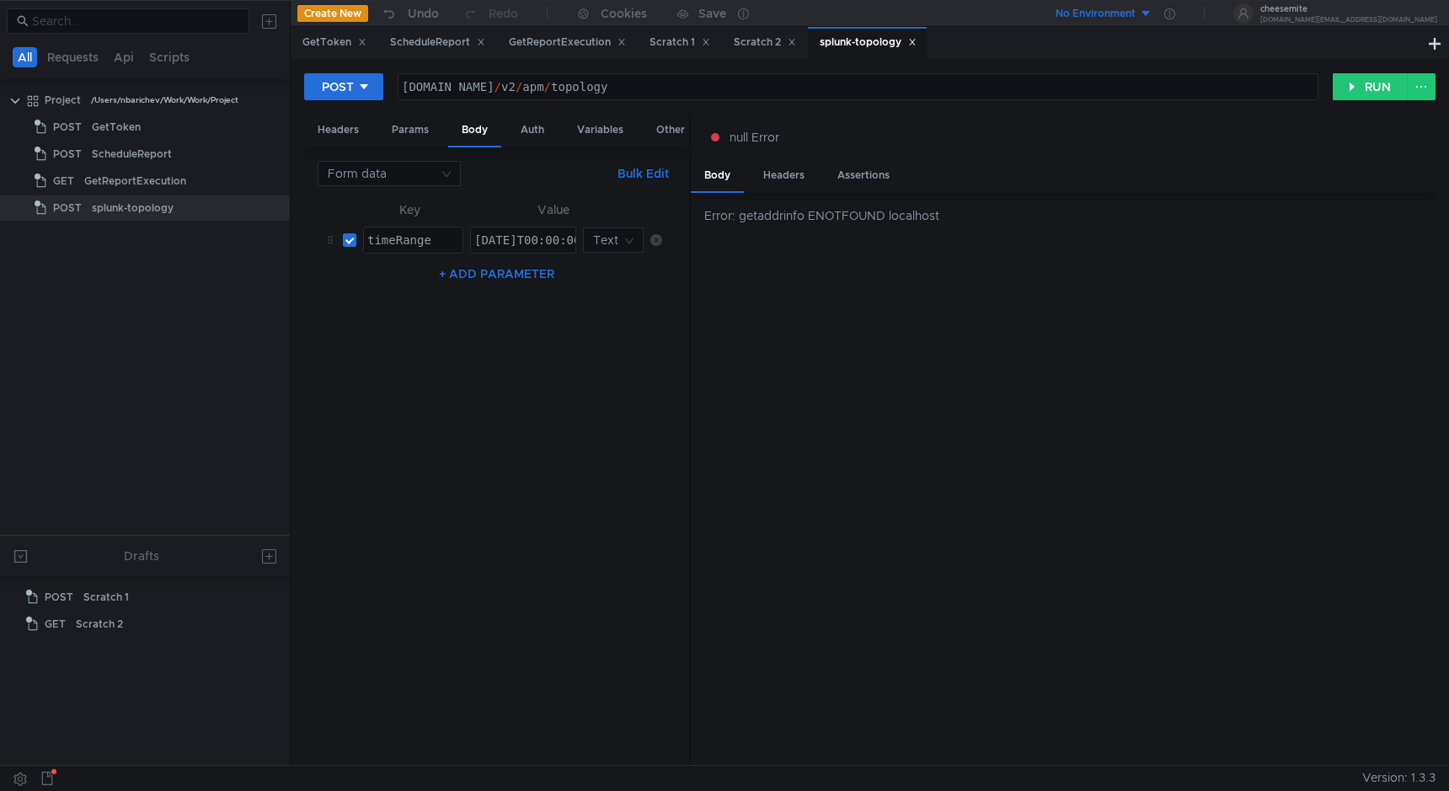
click at [488, 277] on button "+ ADD PARAMETER" at bounding box center [496, 274] width 129 height 20
click at [402, 281] on div at bounding box center [413, 294] width 99 height 40
paste textarea "tagFilters"
type textarea "tagFilters"
type textarea "2025-09-25T00:00:00Z/2025-09-26T00:00:00Z"
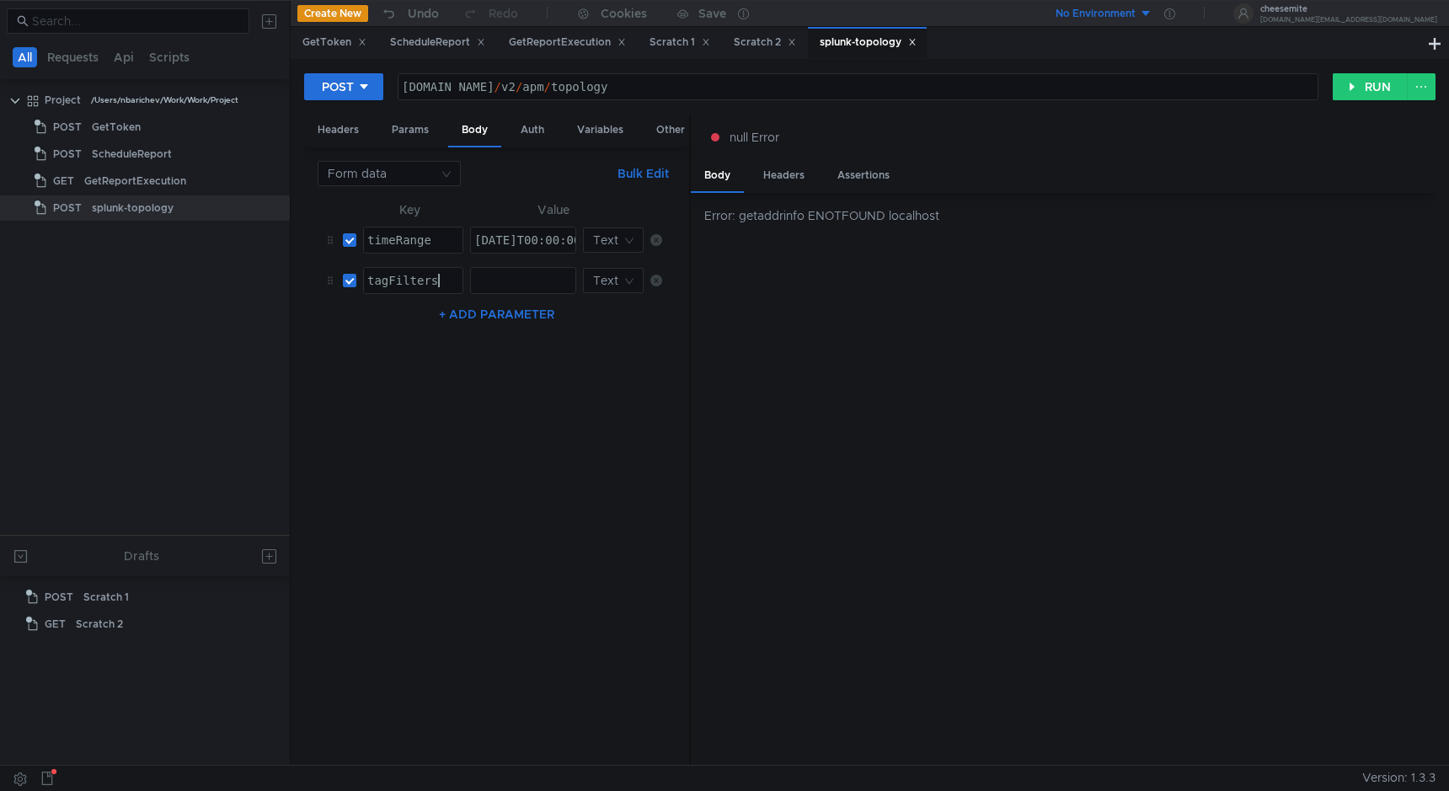
click at [524, 237] on div "2025-09-25T00:00:00Z/2025-09-26T00:00:00Z" at bounding box center [619, 253] width 296 height 40
click at [420, 166] on input at bounding box center [383, 174] width 111 height 24
click at [496, 187] on div at bounding box center [724, 395] width 1449 height 791
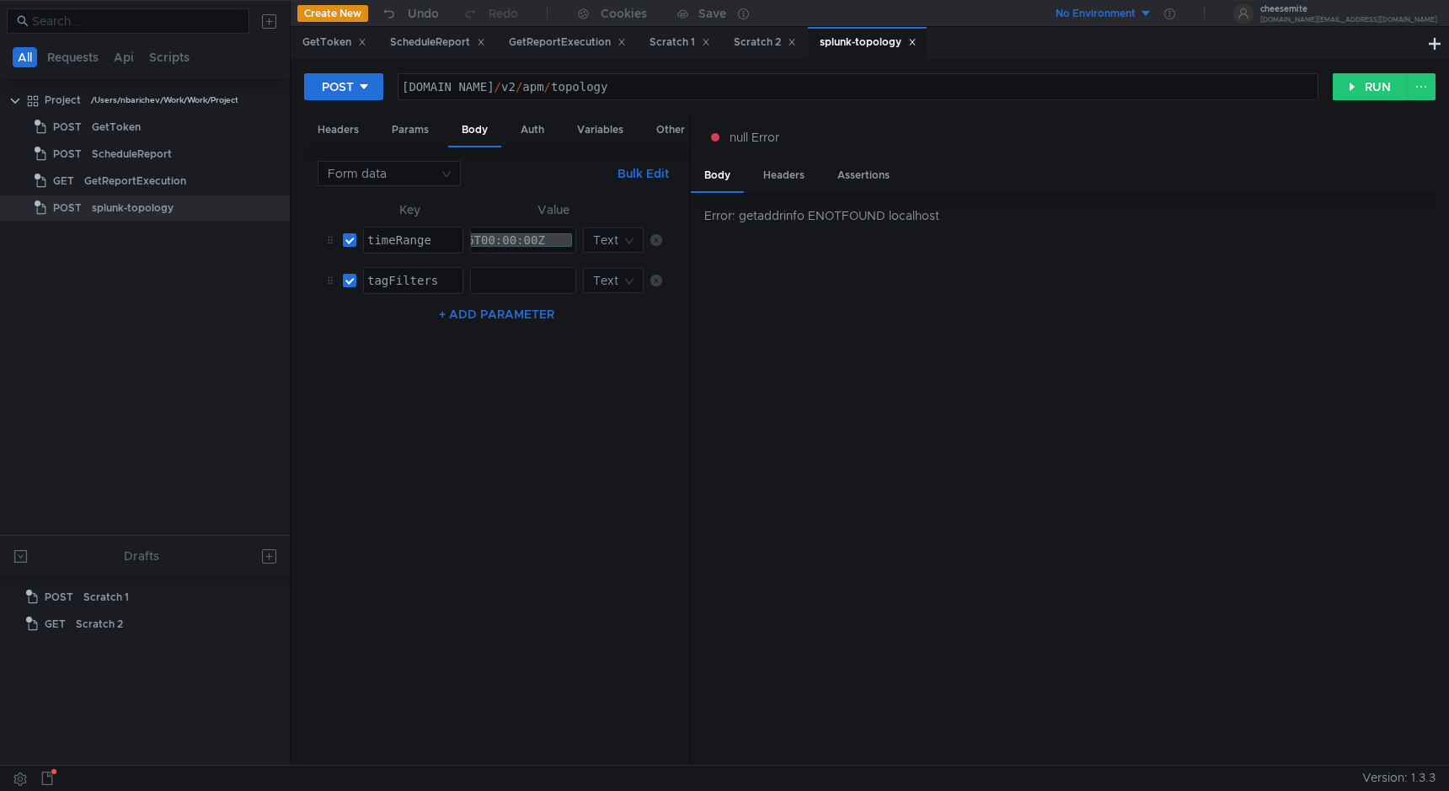
click at [345, 247] on label at bounding box center [349, 240] width 13 height 19
checkbox input "false"
click at [354, 271] on label at bounding box center [349, 280] width 13 height 19
checkbox input "false"
click at [374, 181] on input at bounding box center [383, 174] width 111 height 24
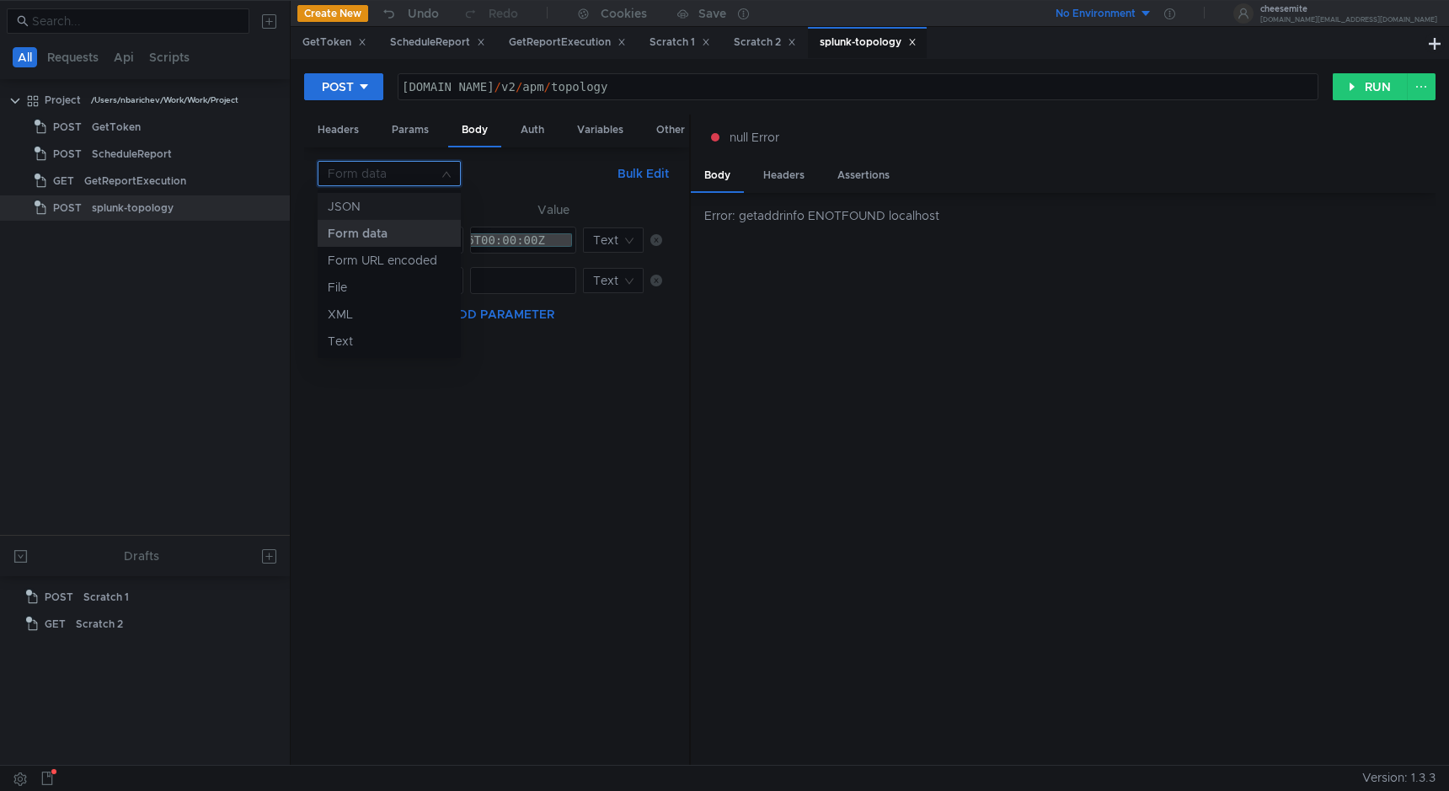
click at [382, 204] on div "JSON" at bounding box center [389, 206] width 123 height 19
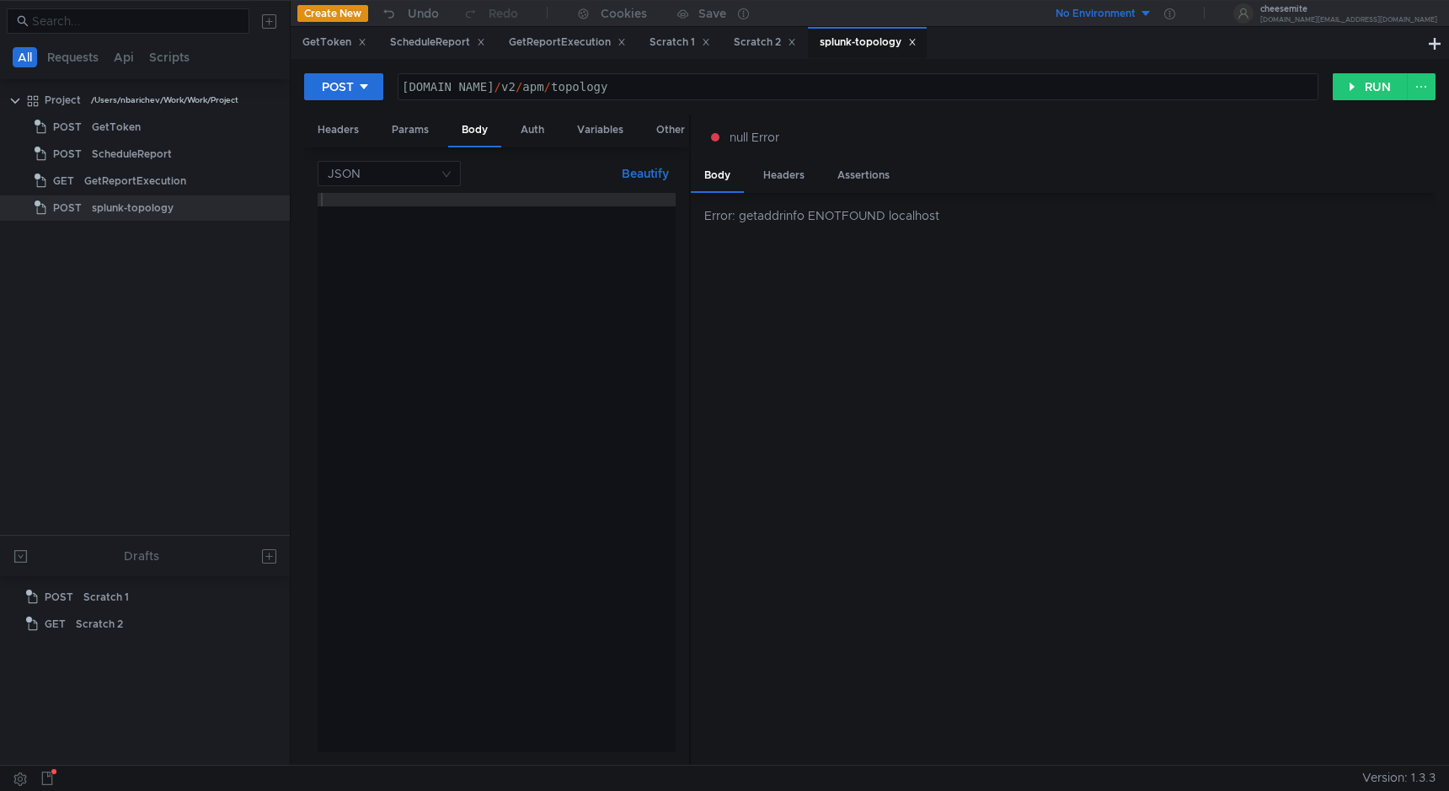
click at [425, 240] on div at bounding box center [497, 486] width 358 height 586
paste textarea "2025-09-25T00:00:00Z/2025-09-26T00:00:00Z"
type textarea "2025-09-25T00:00:00Z/2025-09-26T00:00:00Z"
click at [410, 173] on input at bounding box center [383, 174] width 111 height 24
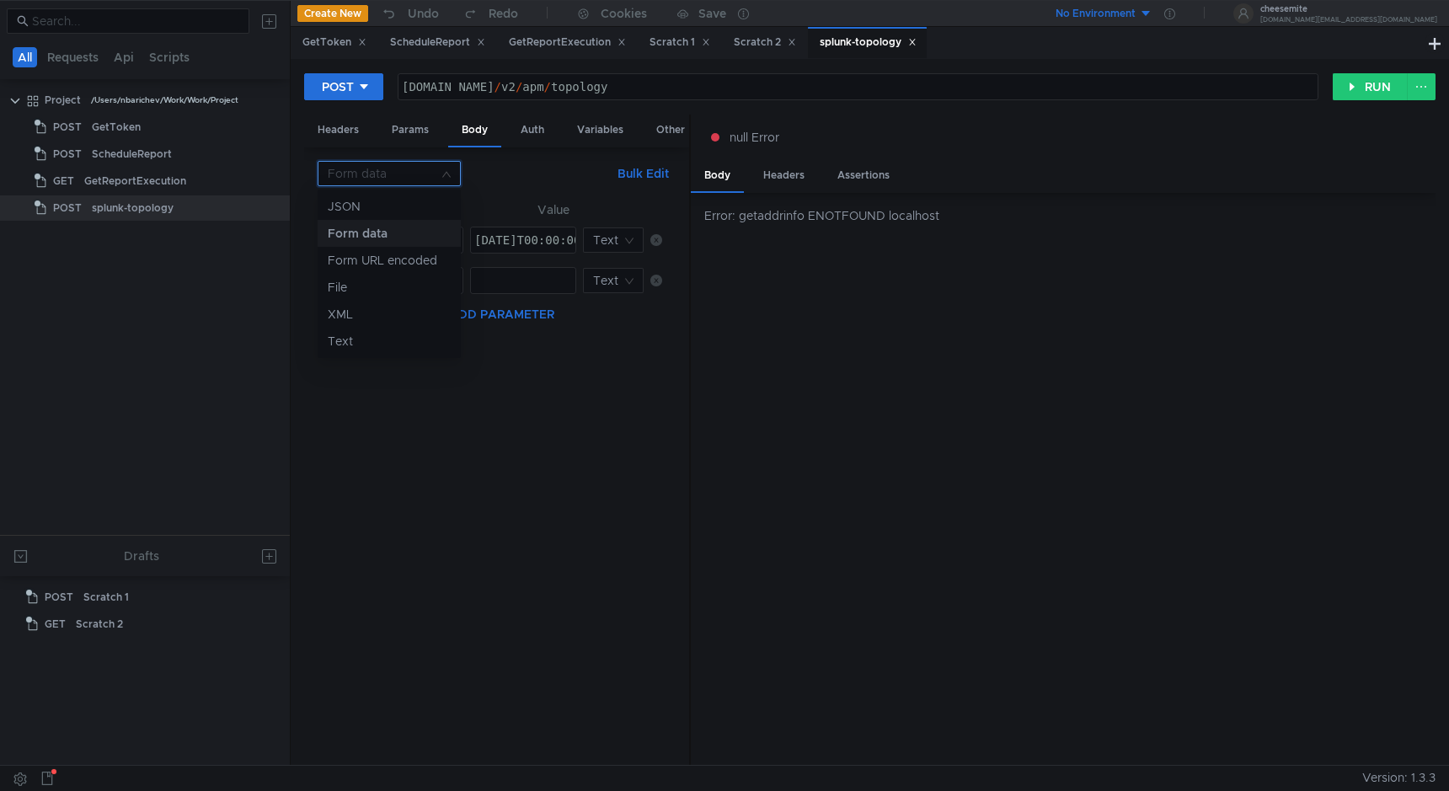
click at [399, 211] on div "JSON" at bounding box center [389, 206] width 123 height 19
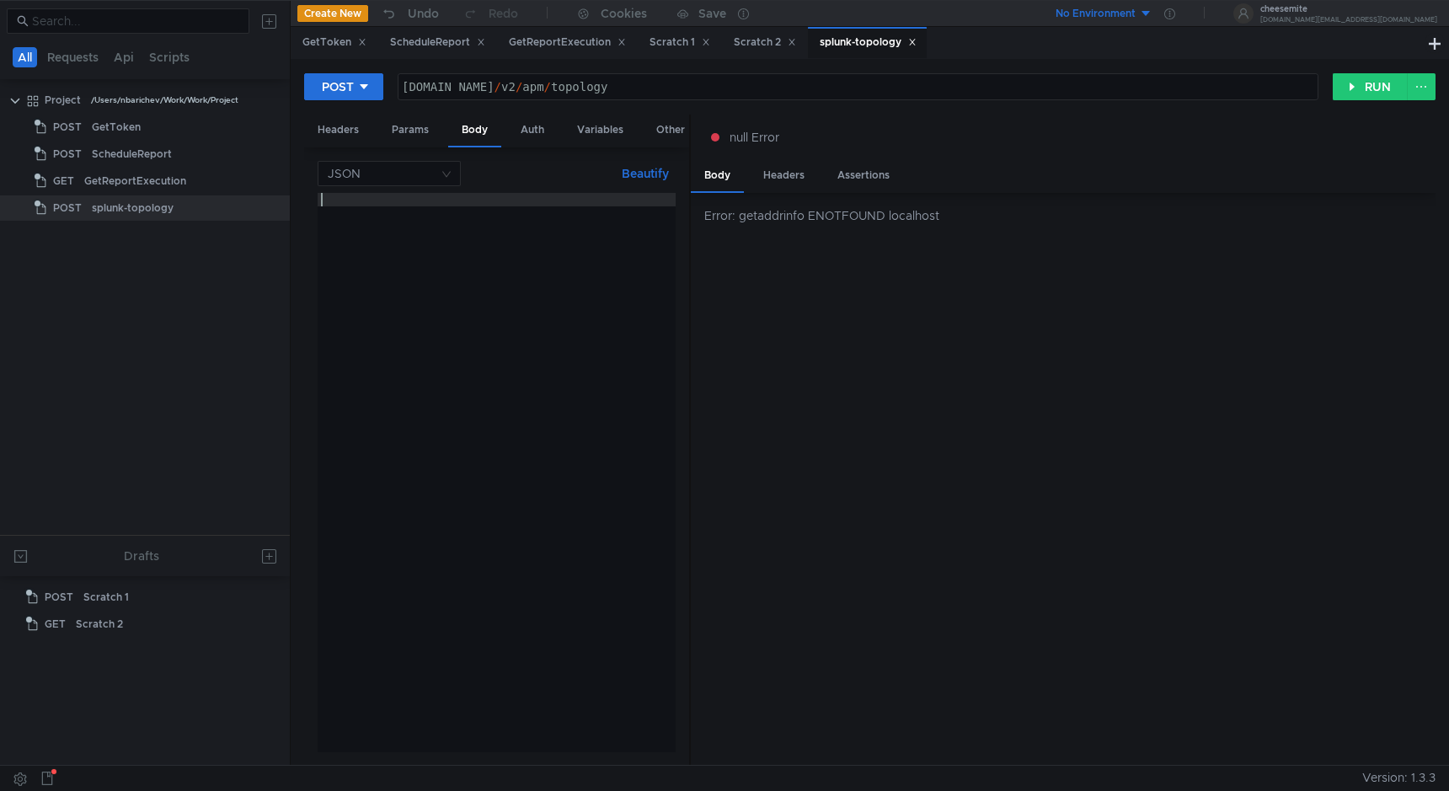
click at [488, 279] on div at bounding box center [497, 486] width 358 height 586
paste textarea "}"
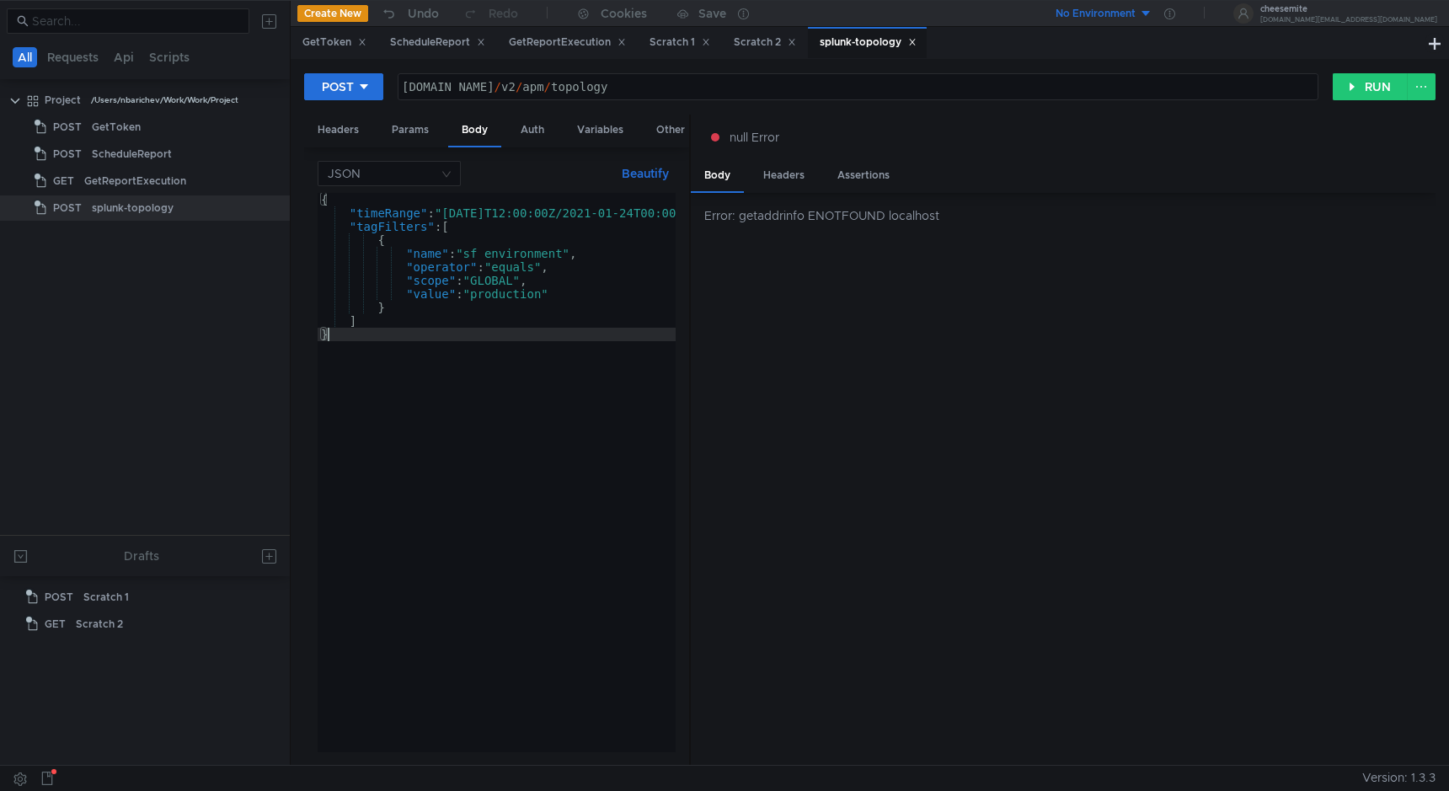
click at [504, 270] on div "{ "timeRange" : "2021-01-23T12:00:00Z/2021-01-24T00:00:00Z" , "tagFilters" : [ …" at bounding box center [537, 482] width 439 height 579
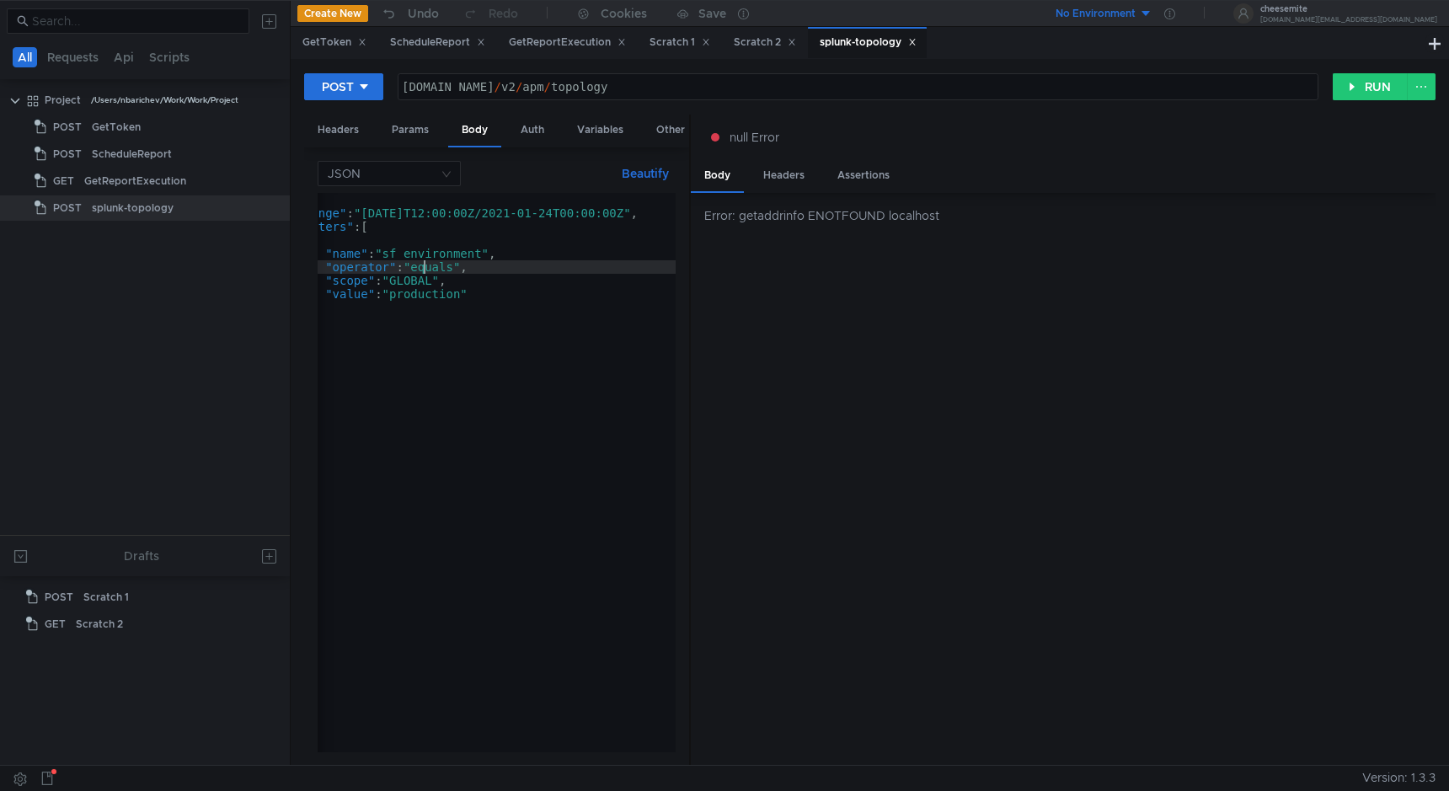
scroll to position [0, 81]
drag, startPoint x: 659, startPoint y: 215, endPoint x: 367, endPoint y: 217, distance: 291.4
click at [367, 217] on div "{ "timeRange" : "2021-01-23T12:00:00Z/2021-01-24T00:00:00Z" , "tagFilters" : [ …" at bounding box center [456, 482] width 439 height 579
paste textarea "5-09-25T00:00:00Z/2025-09-26"
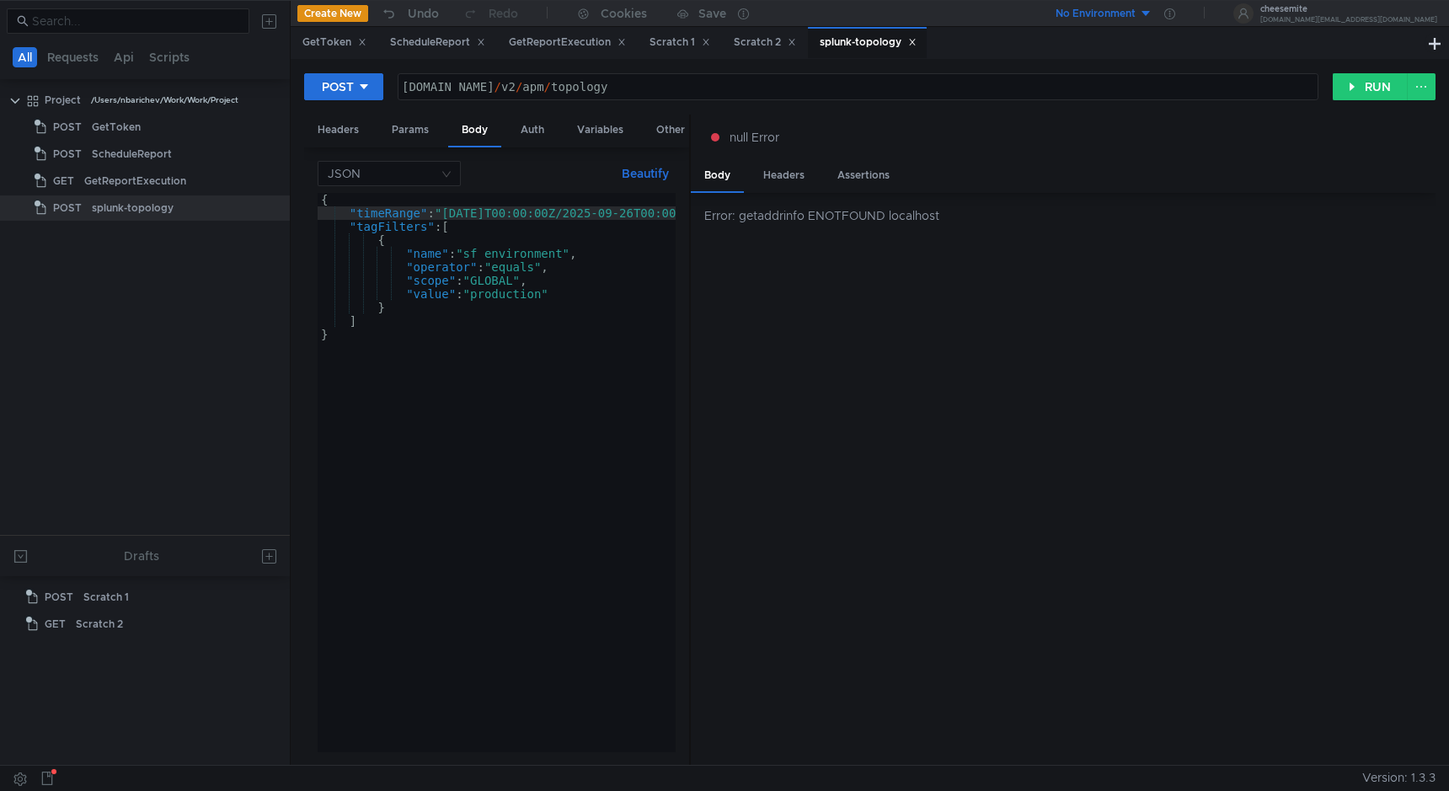
scroll to position [0, 0]
click at [426, 298] on div "{ "timeRange" : "2025-09-25T00:00:00Z/2025-09-26T00:00:00Z" , "tagFilters" : [ …" at bounding box center [537, 482] width 439 height 579
click at [520, 269] on div "{ "timeRange" : "2025-09-25T00:00:00Z/2025-09-26T00:00:00Z" , "tagFilters" : [ …" at bounding box center [537, 482] width 439 height 579
click at [503, 277] on div "{ "timeRange" : "2025-09-25T00:00:00Z/2025-09-26T00:00:00Z" , "tagFilters" : [ …" at bounding box center [537, 482] width 439 height 579
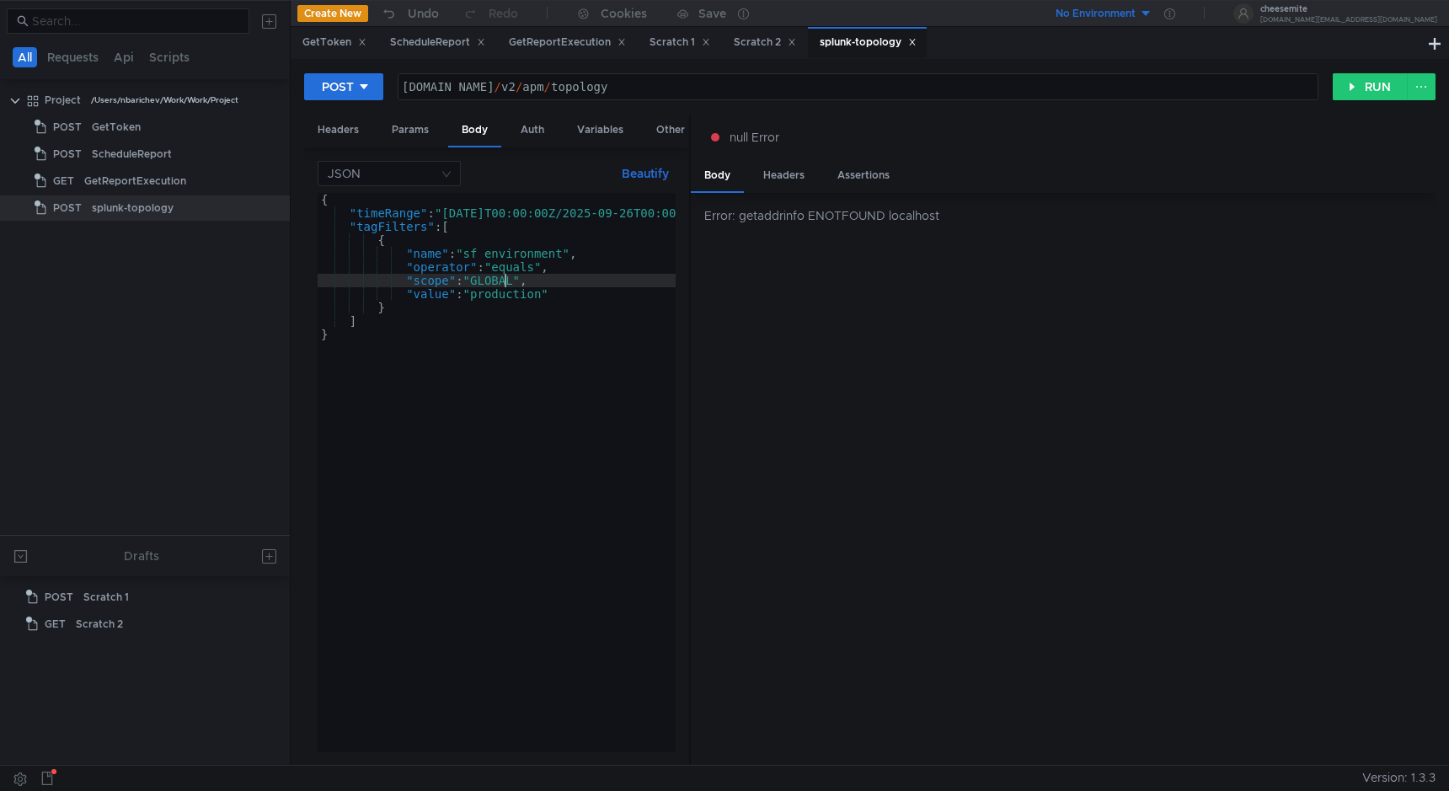
click at [503, 277] on div "{ "timeRange" : "2025-09-25T00:00:00Z/2025-09-26T00:00:00Z" , "tagFilters" : [ …" at bounding box center [537, 482] width 439 height 579
click at [520, 297] on div "{ "timeRange" : "2025-09-25T00:00:00Z/2025-09-26T00:00:00Z" , "tagFilters" : [ …" at bounding box center [537, 482] width 439 height 579
paste textarea "bww-prd01"
click at [568, 327] on div "{ "timeRange" : "2025-09-25T00:00:00Z/2025-09-26T00:00:00Z" , "tagFilters" : [ …" at bounding box center [537, 482] width 439 height 579
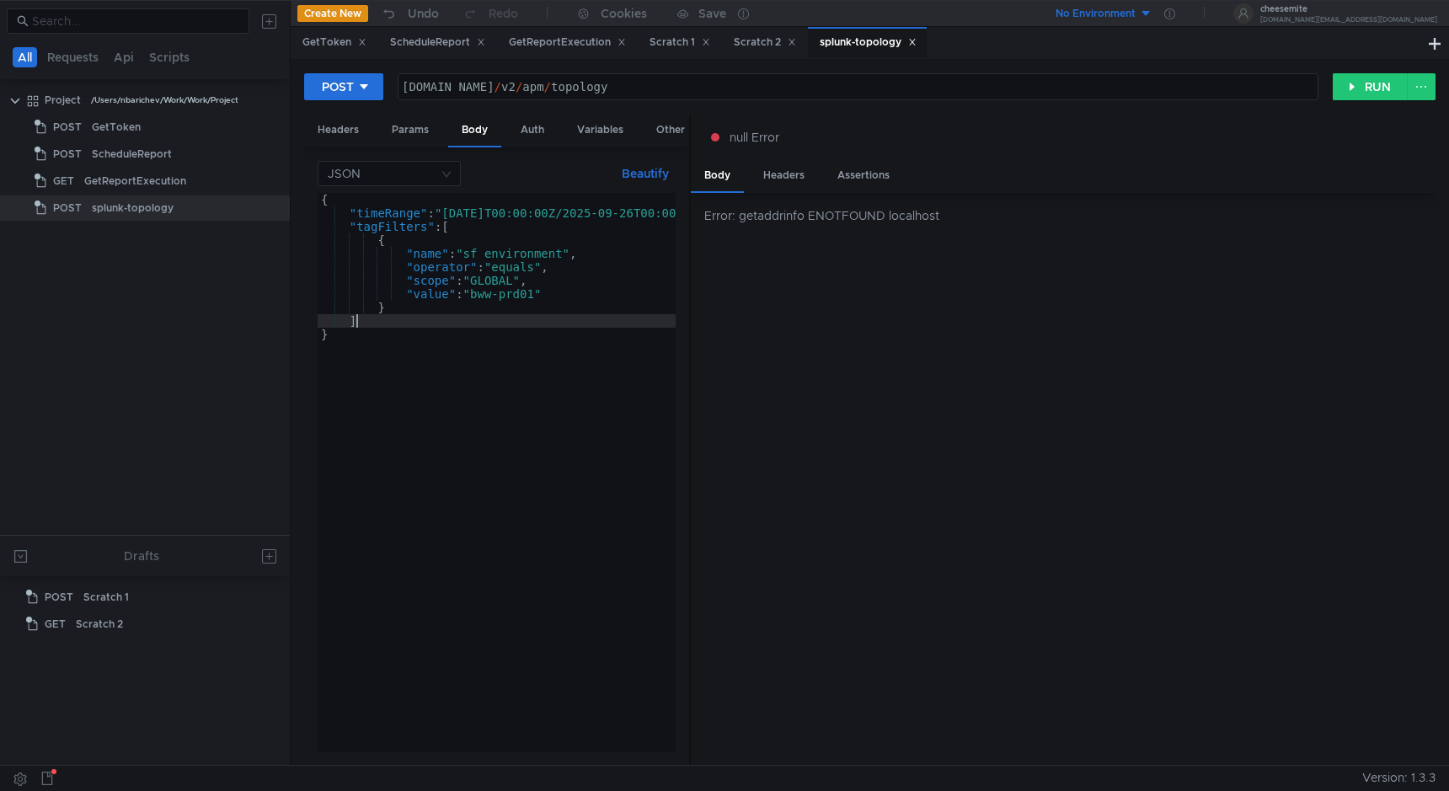
type textarea "]"
click at [1353, 95] on button "RUN" at bounding box center [1369, 86] width 75 height 27
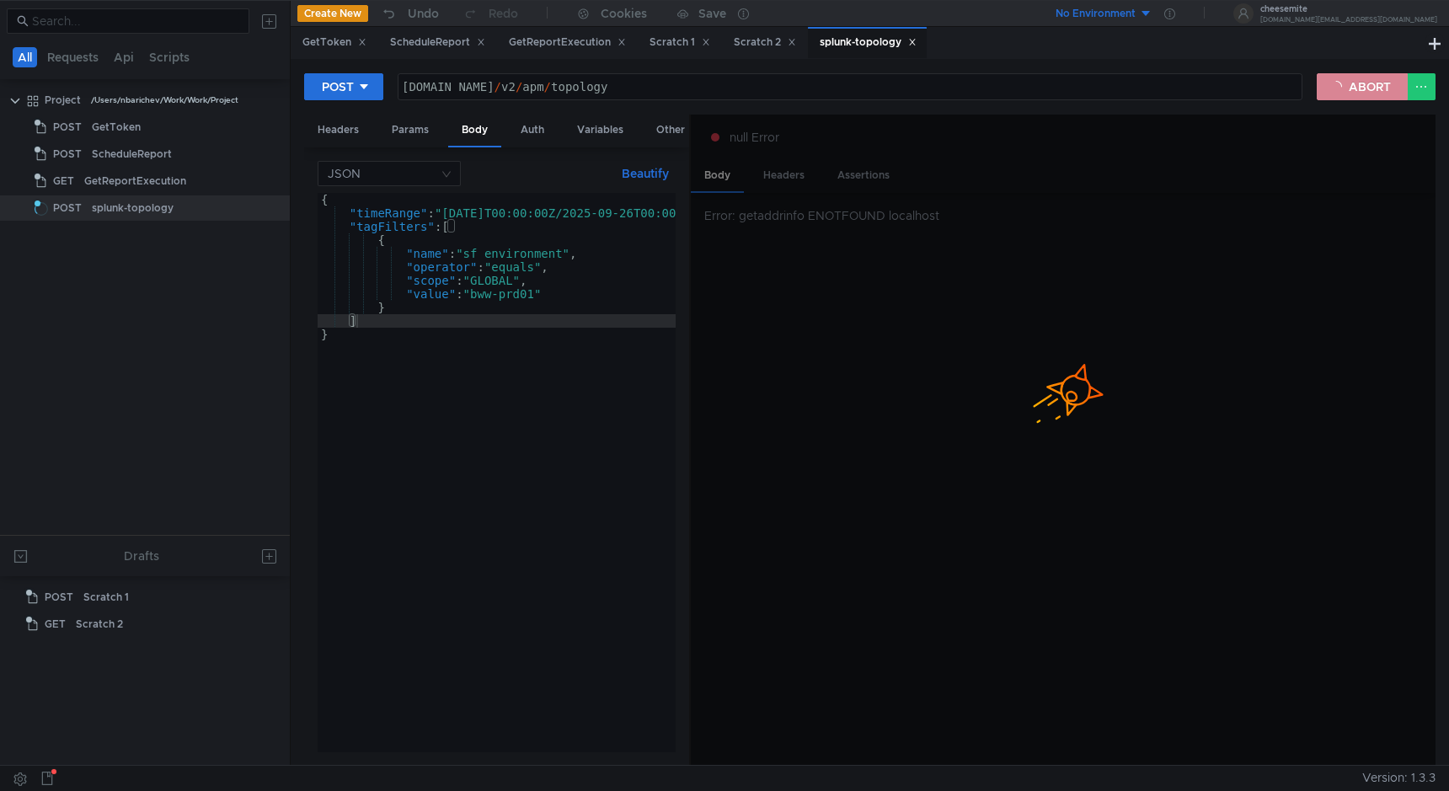
click at [1344, 76] on button "ABORT" at bounding box center [1361, 86] width 91 height 27
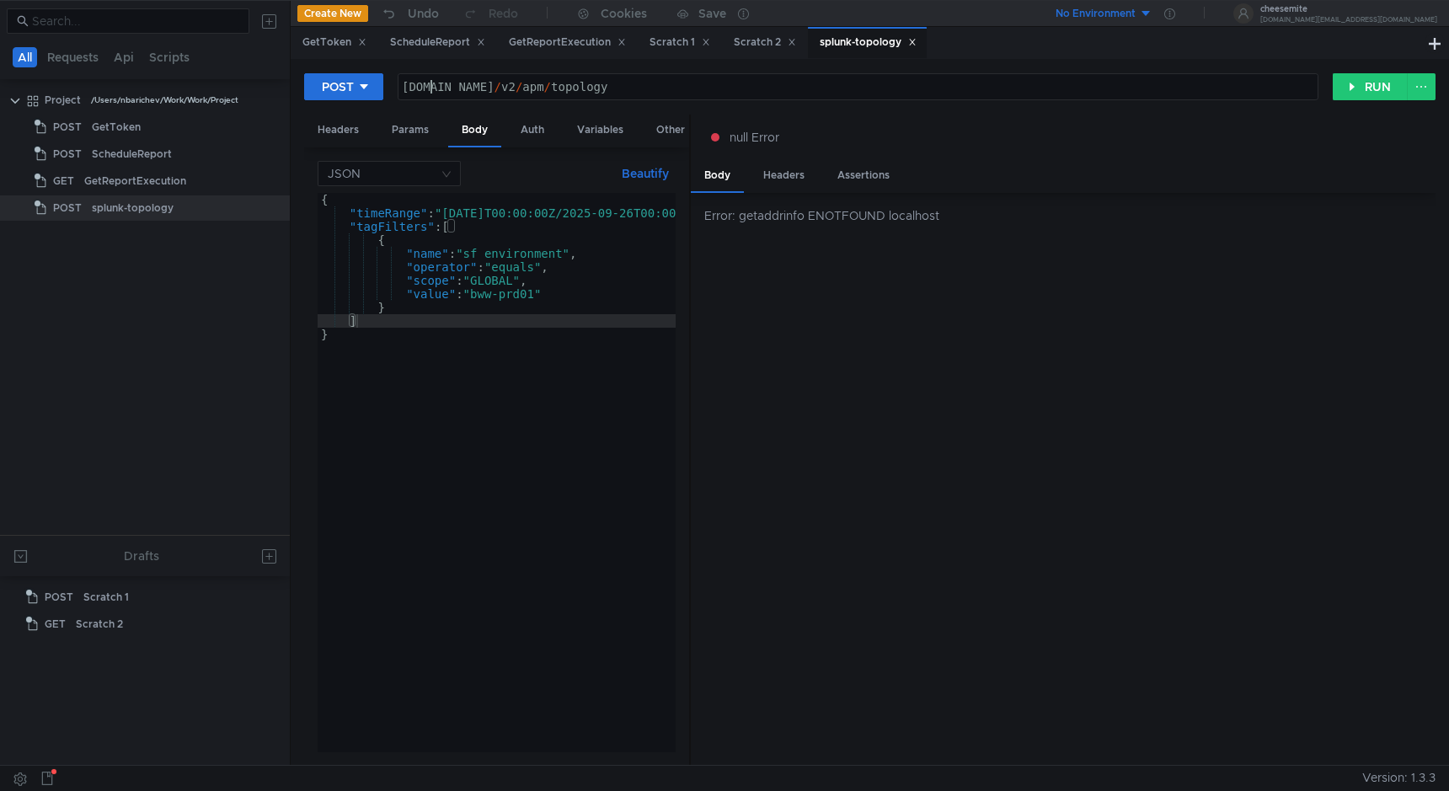
click at [432, 87] on div "api.us0.signalfx.com / v2 / apm / topology" at bounding box center [857, 100] width 919 height 40
click at [348, 123] on div "Headers" at bounding box center [338, 130] width 68 height 31
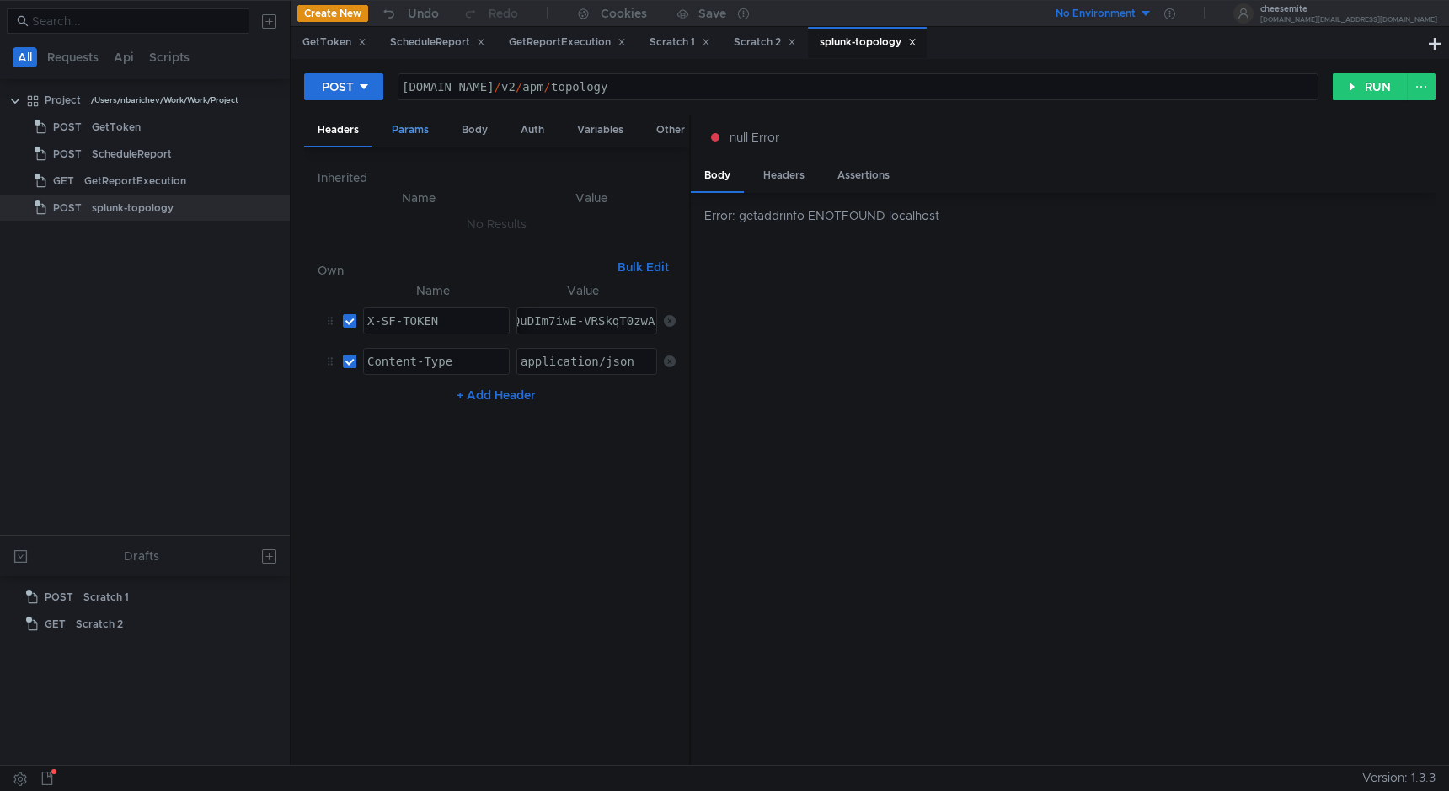
click at [394, 124] on div "Params" at bounding box center [410, 130] width 64 height 31
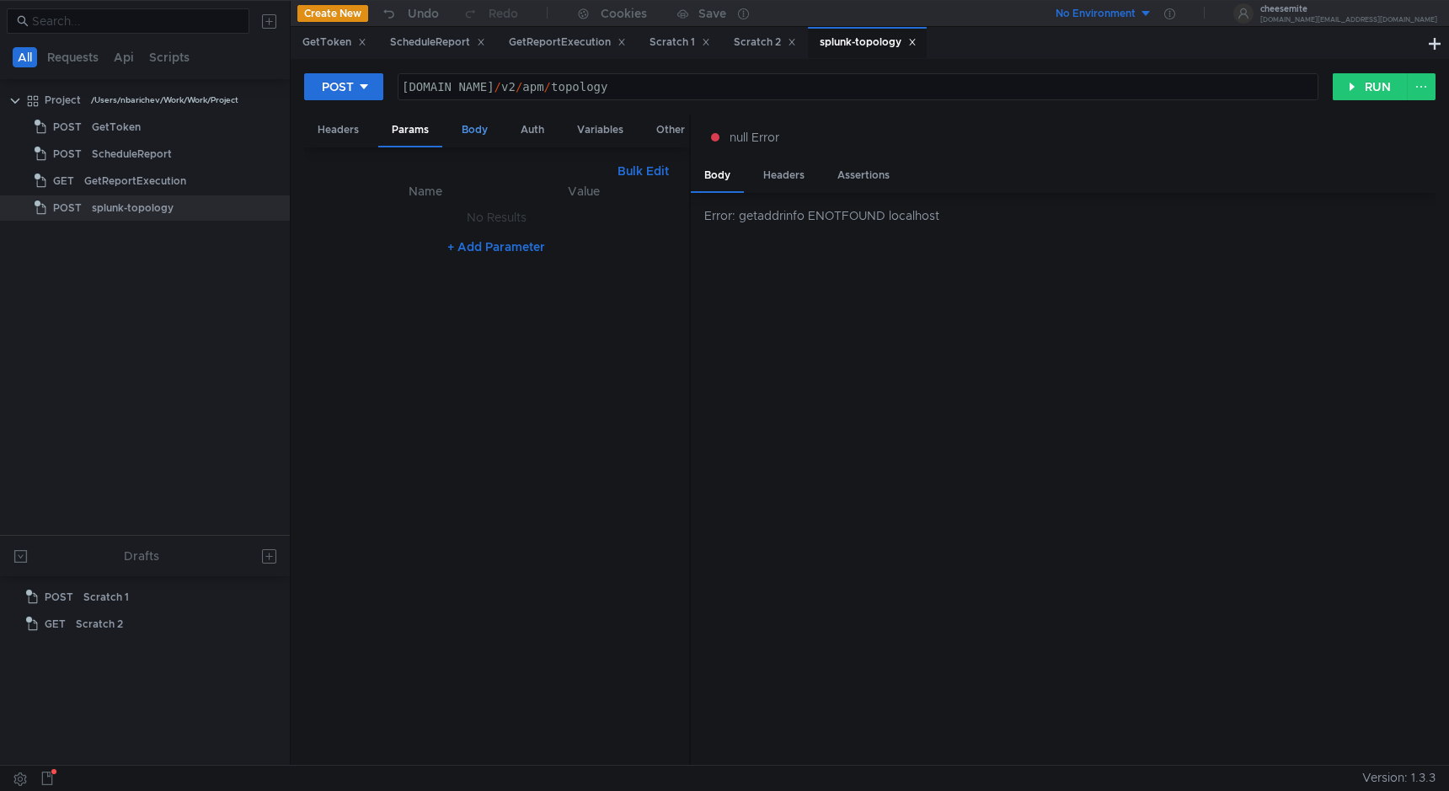
click at [459, 127] on div "Body" at bounding box center [474, 130] width 53 height 31
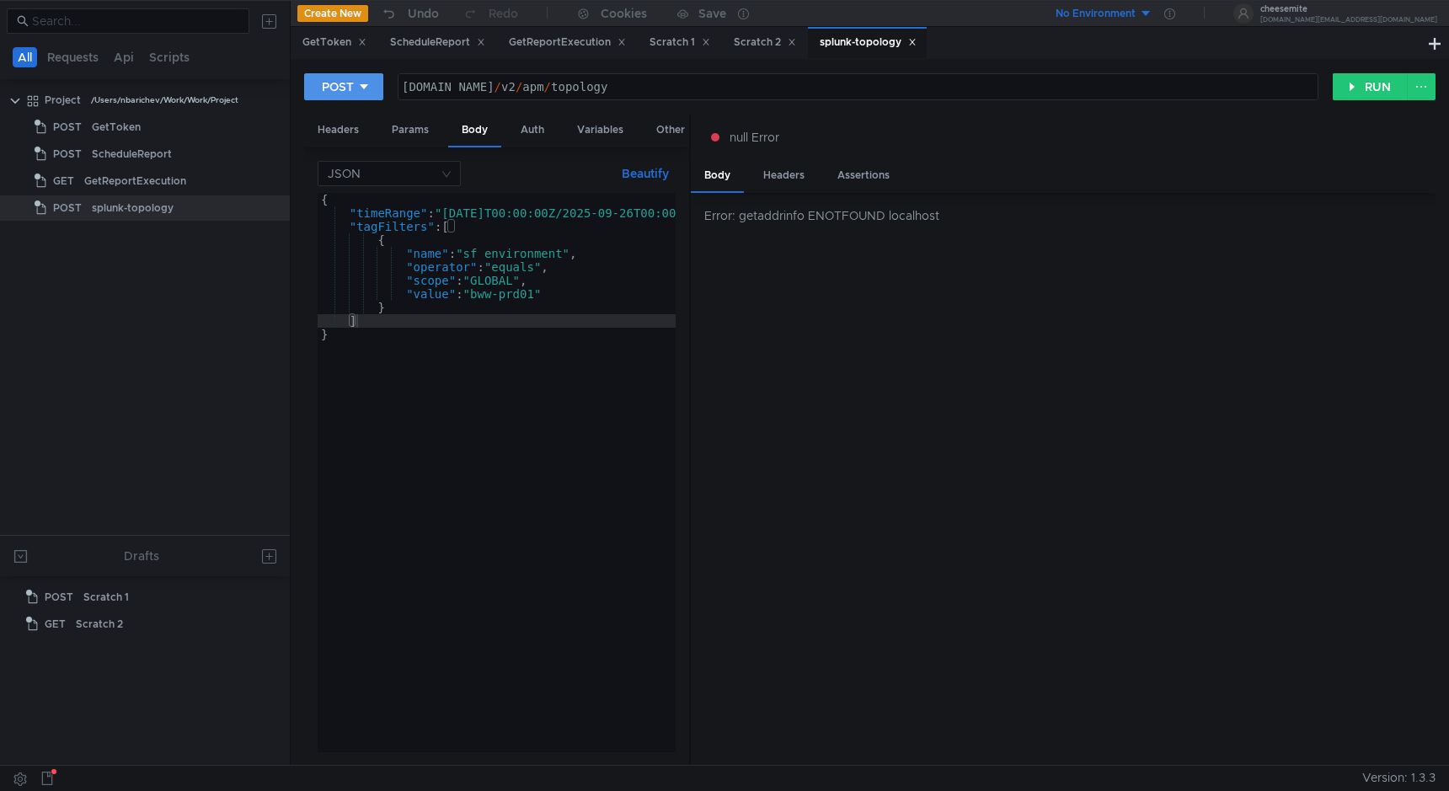
click at [373, 83] on button "POST" at bounding box center [343, 86] width 79 height 27
click at [359, 147] on li "POST" at bounding box center [343, 149] width 79 height 27
click at [684, 120] on div "Other" at bounding box center [671, 130] width 56 height 31
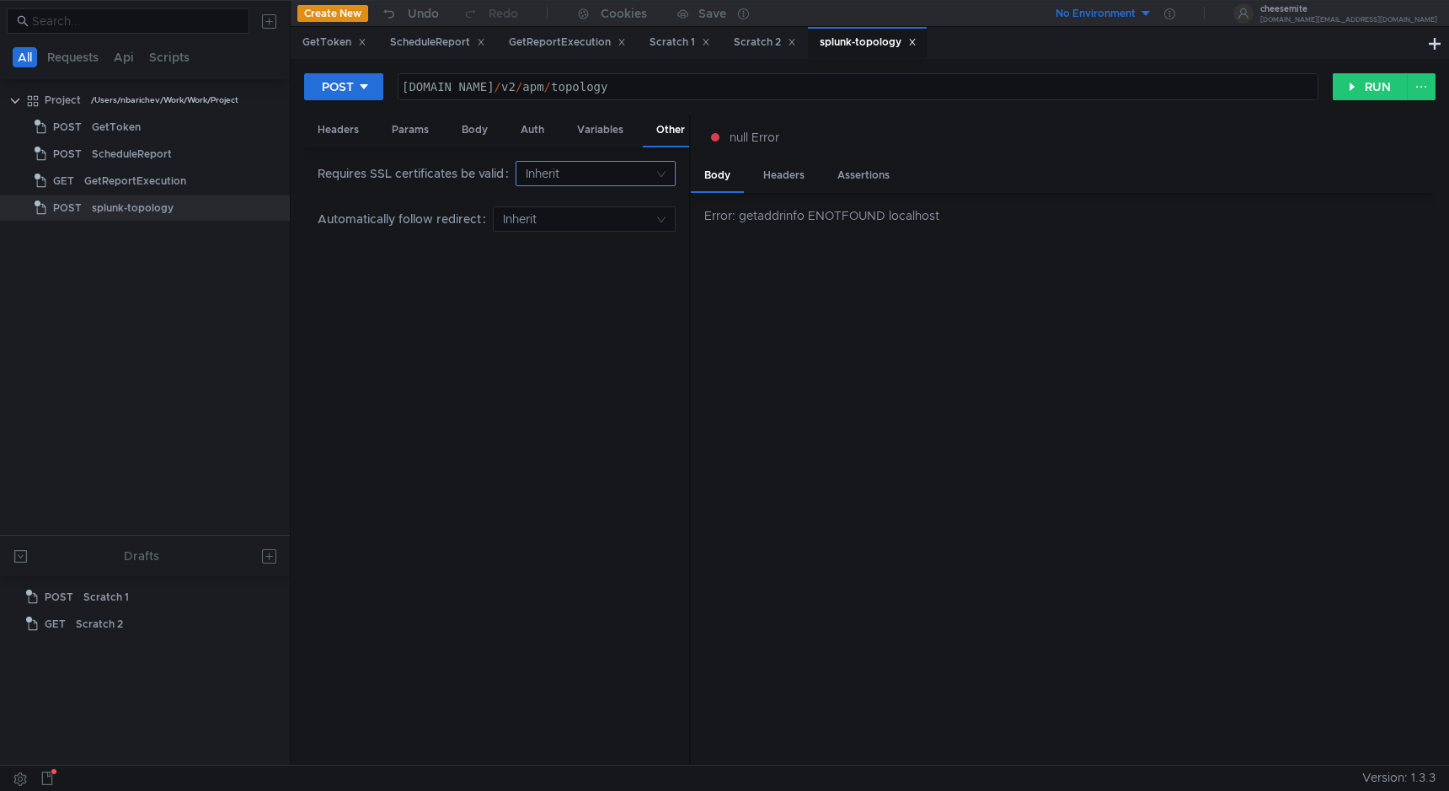
click at [617, 181] on input at bounding box center [590, 174] width 128 height 24
click at [624, 235] on div "No" at bounding box center [596, 233] width 138 height 19
click at [625, 223] on input at bounding box center [578, 219] width 151 height 24
click at [622, 247] on div "Yes" at bounding box center [585, 252] width 162 height 19
click at [614, 132] on div "Variables" at bounding box center [599, 130] width 73 height 31
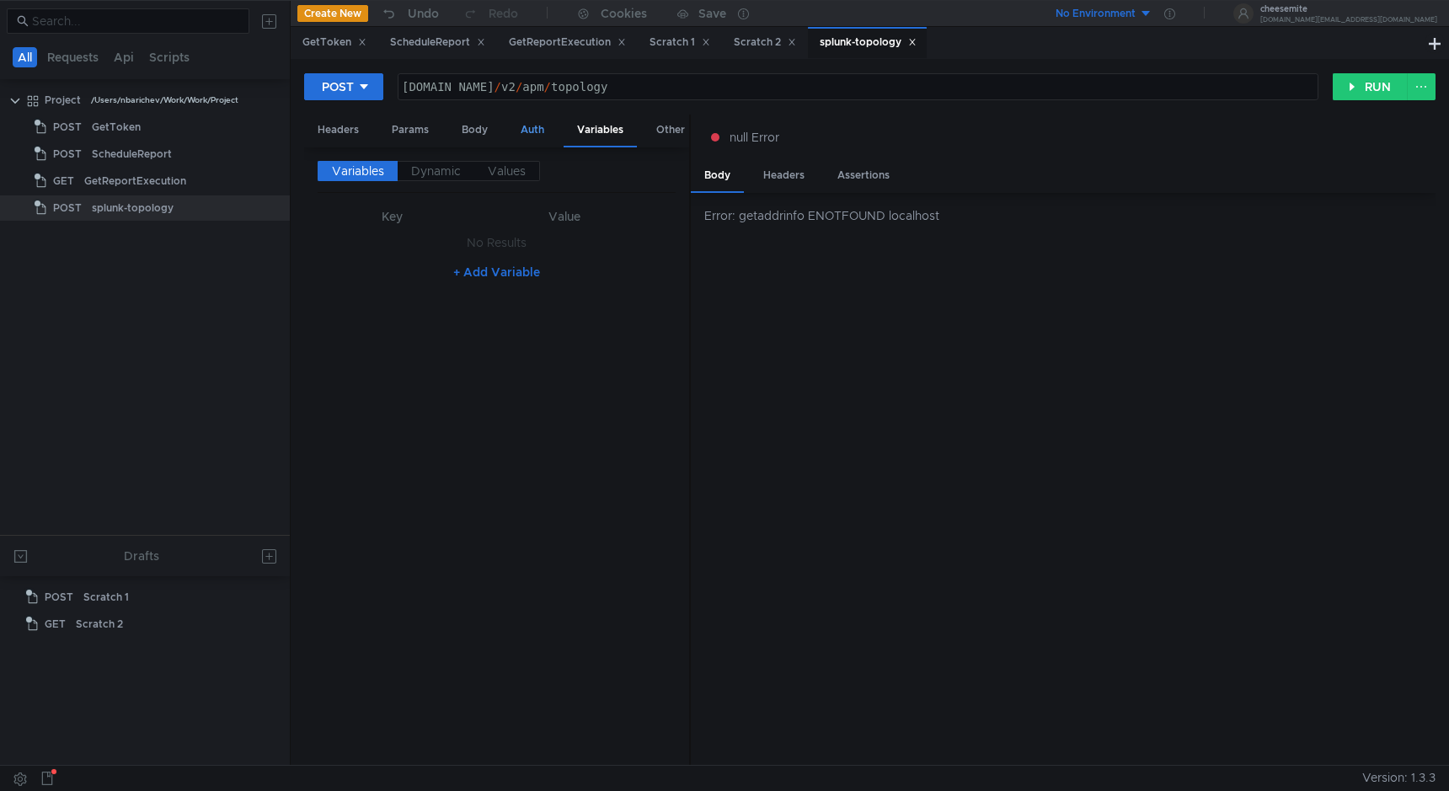
click at [543, 134] on div "Auth" at bounding box center [532, 130] width 51 height 31
click at [477, 162] on input at bounding box center [511, 174] width 286 height 24
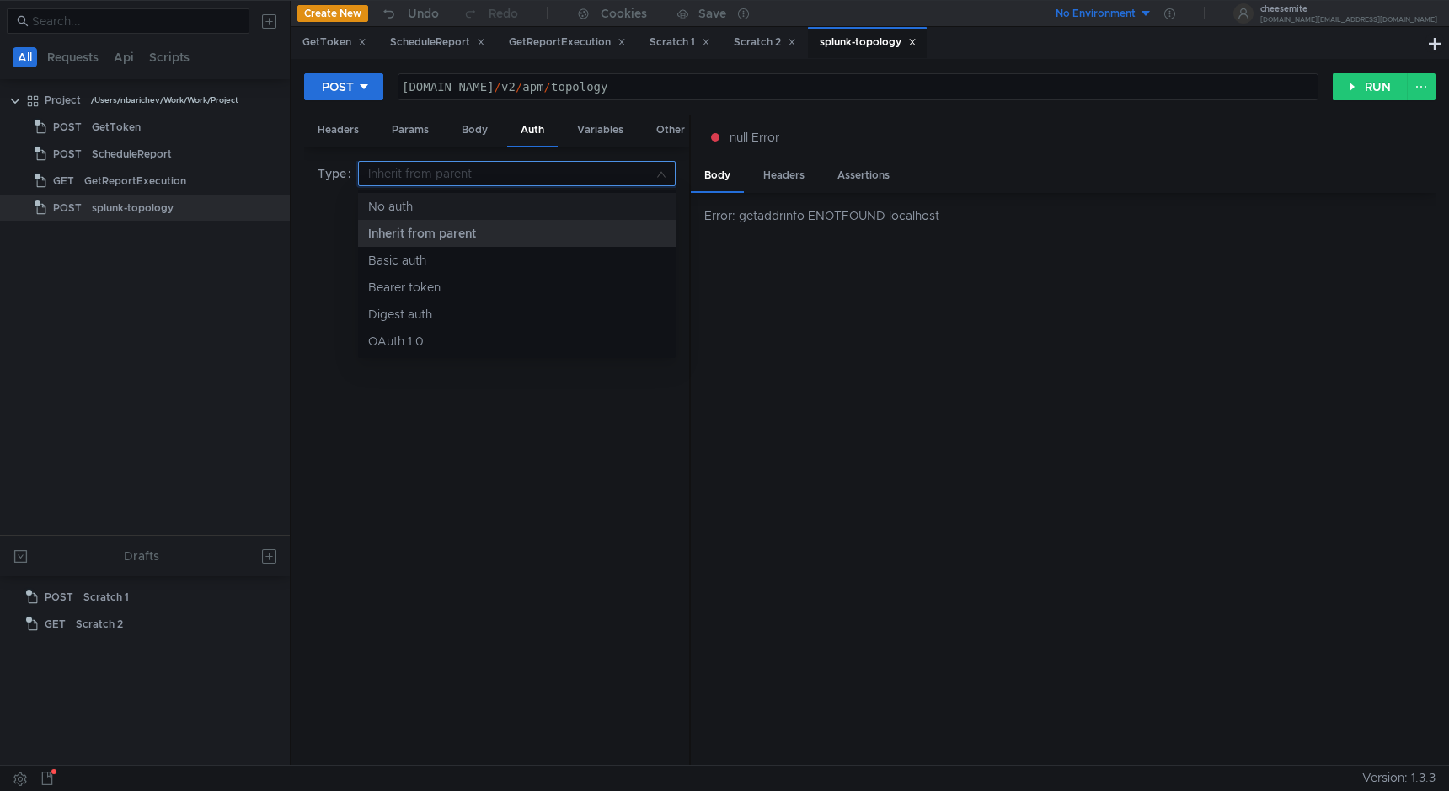
click at [474, 133] on div at bounding box center [724, 395] width 1449 height 791
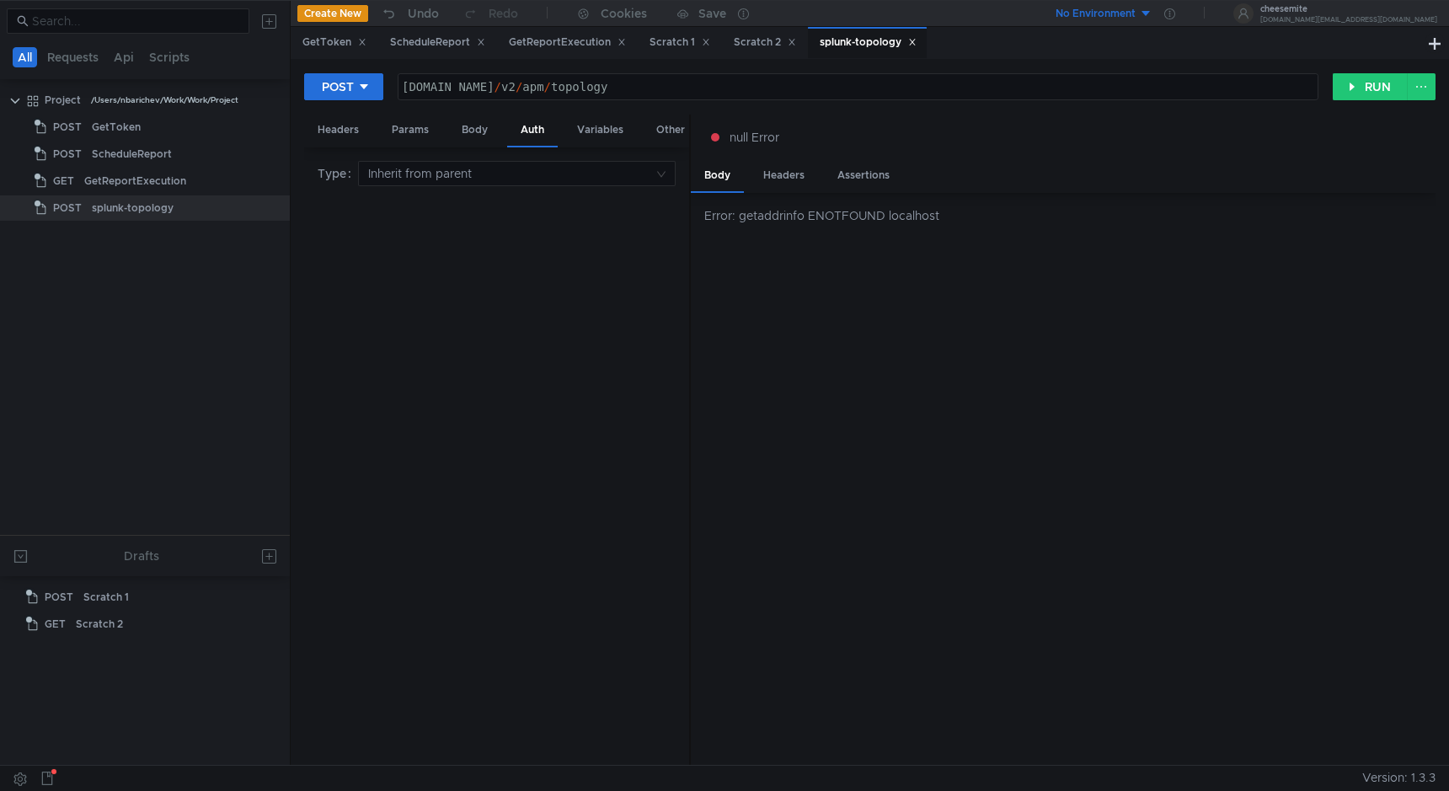
click at [474, 133] on div "Body" at bounding box center [474, 130] width 53 height 31
click at [425, 138] on div "Params" at bounding box center [410, 130] width 64 height 31
click at [360, 139] on div "Headers" at bounding box center [338, 130] width 68 height 31
click at [422, 92] on div "api.us0.signalfx.com / v2 / apm / topology" at bounding box center [857, 100] width 919 height 40
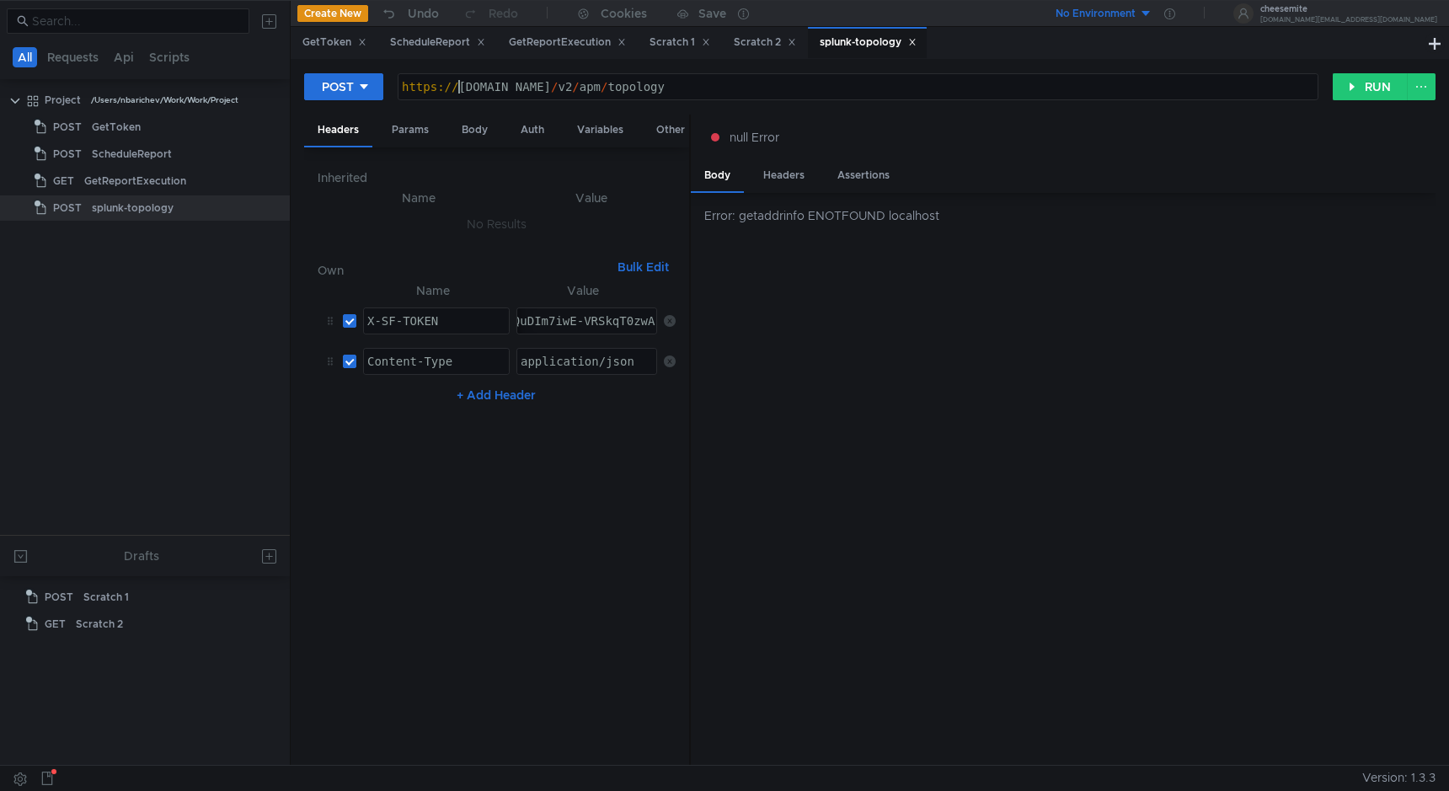
scroll to position [0, 4]
type textarea "[URL][DOMAIN_NAME]"
click at [1428, 82] on button at bounding box center [1420, 86] width 29 height 27
click at [1428, 82] on div at bounding box center [724, 395] width 1449 height 791
click at [1344, 78] on button "RUN" at bounding box center [1369, 86] width 75 height 27
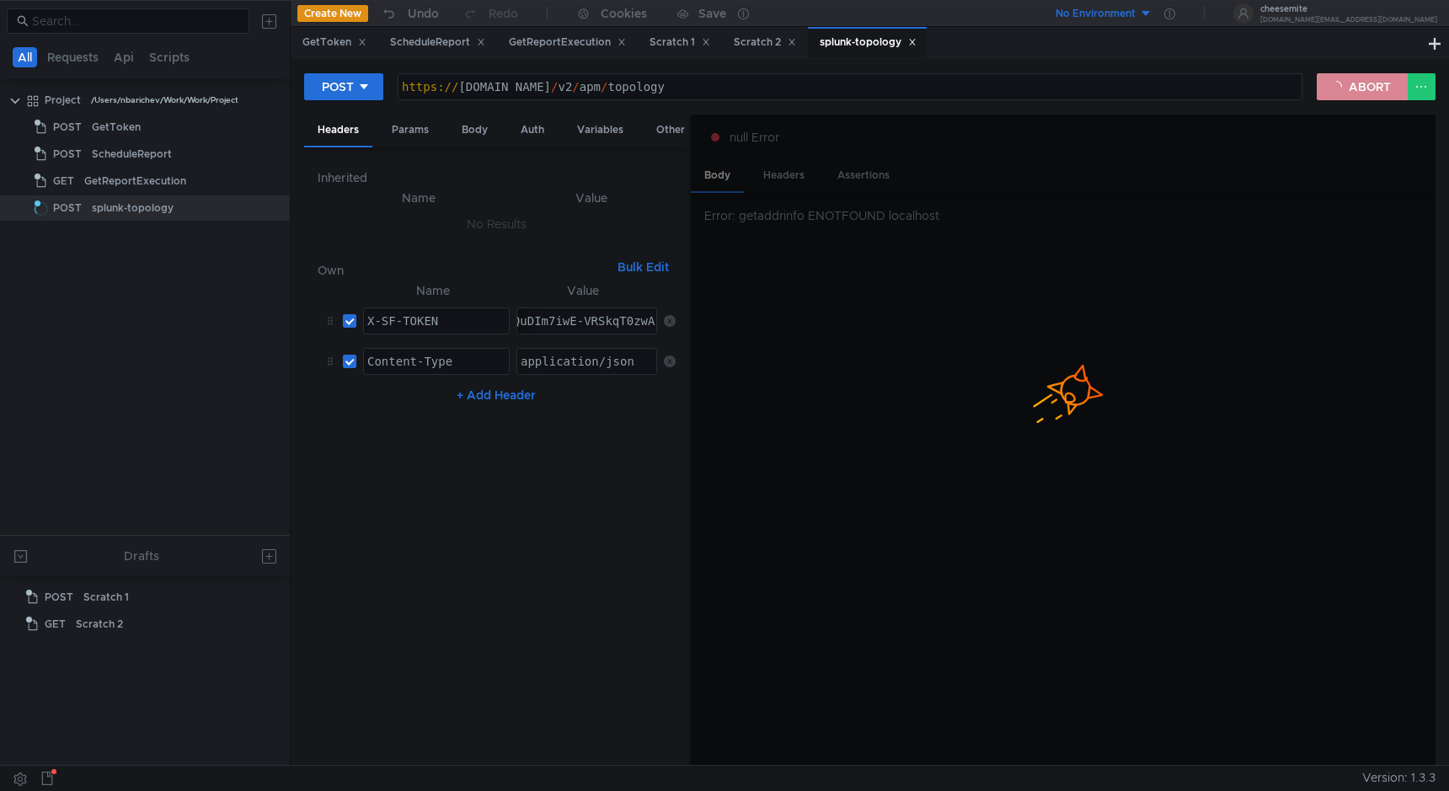
click at [1364, 83] on button "ABORT" at bounding box center [1361, 86] width 91 height 27
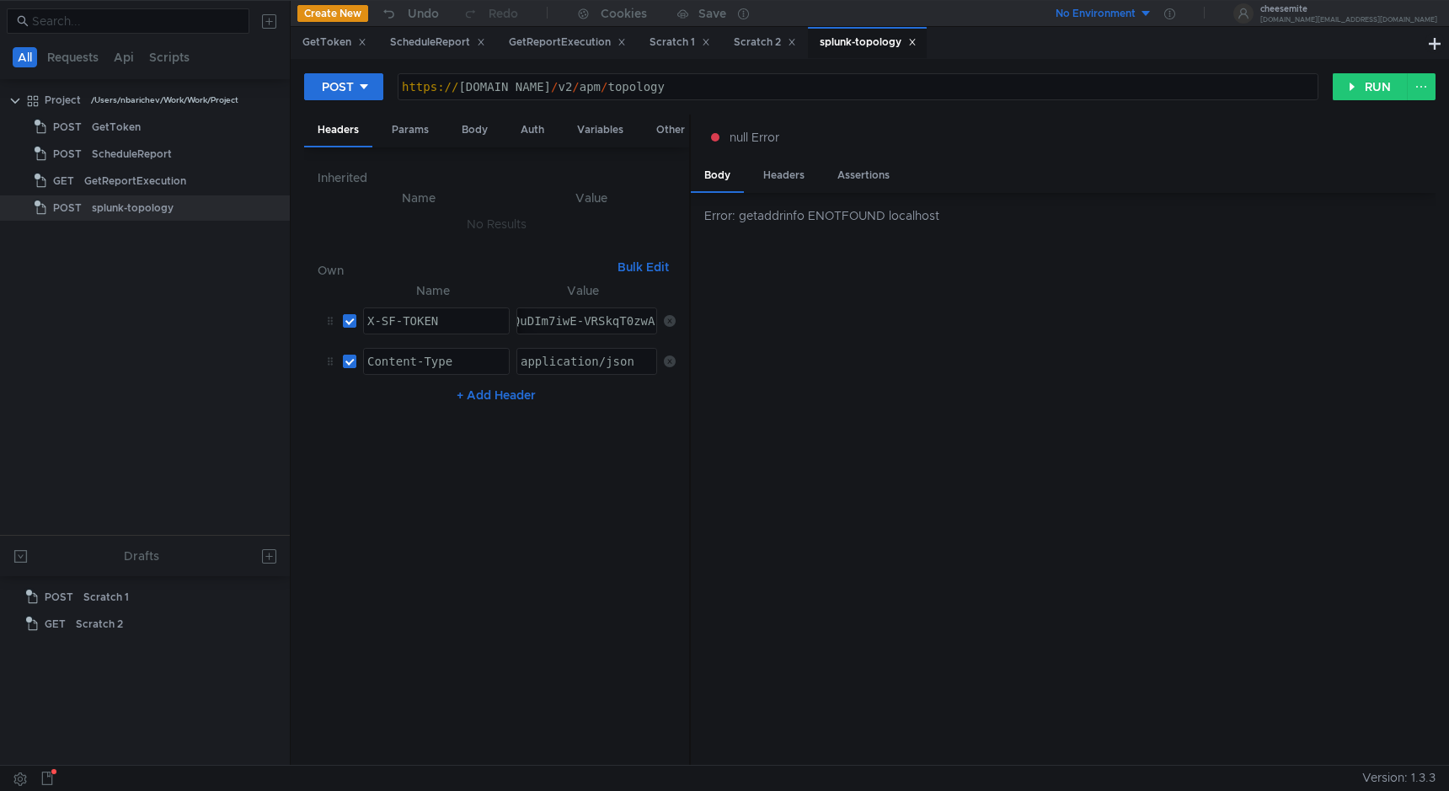
scroll to position [0, 4]
